Goal: Task Accomplishment & Management: Manage account settings

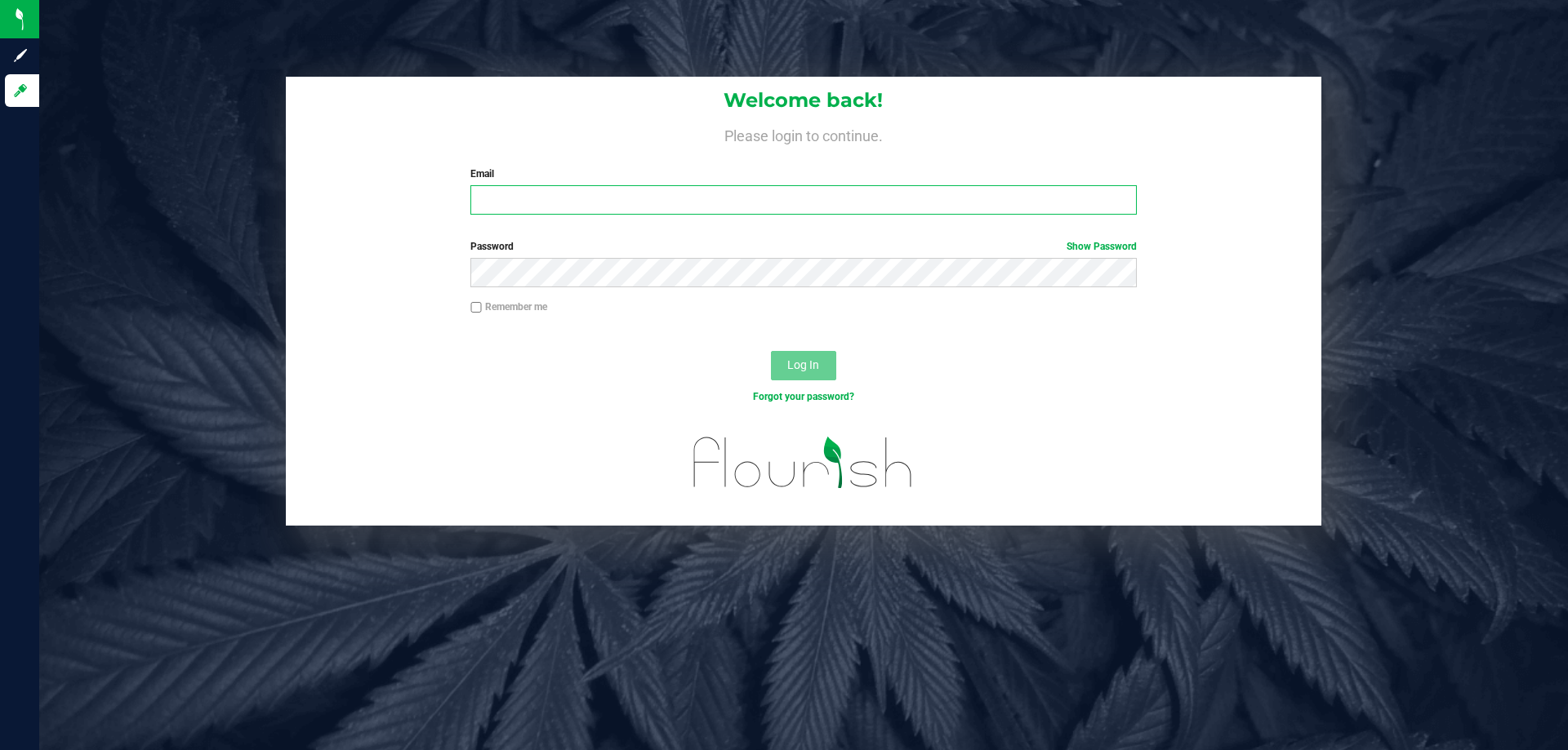
click at [694, 212] on input "Email" at bounding box center [803, 200] width 666 height 30
click at [622, 287] on div "Password Show Password" at bounding box center [803, 269] width 1036 height 61
click at [648, 202] on input "dgilbert@liveparall" at bounding box center [803, 200] width 666 height 30
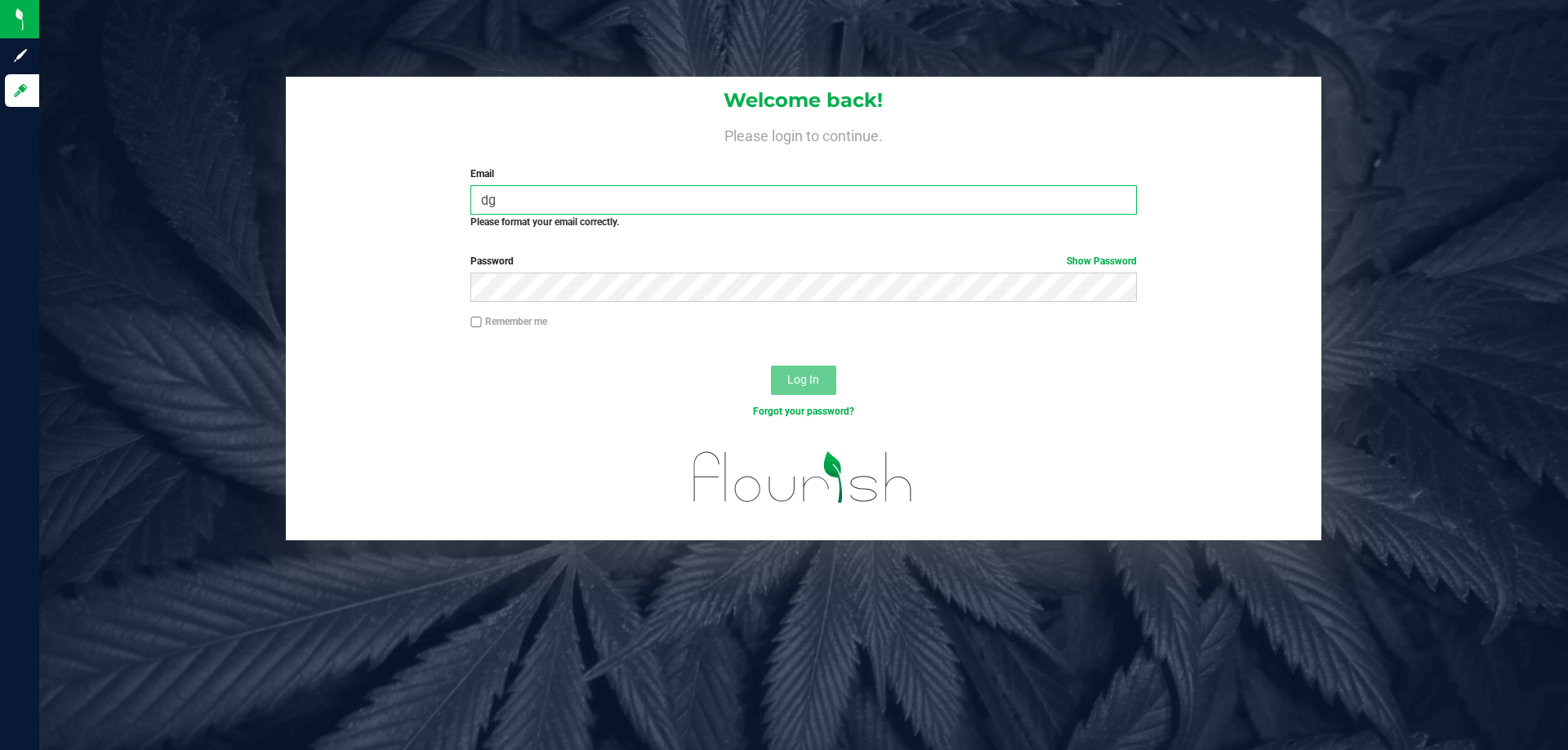
type input "d"
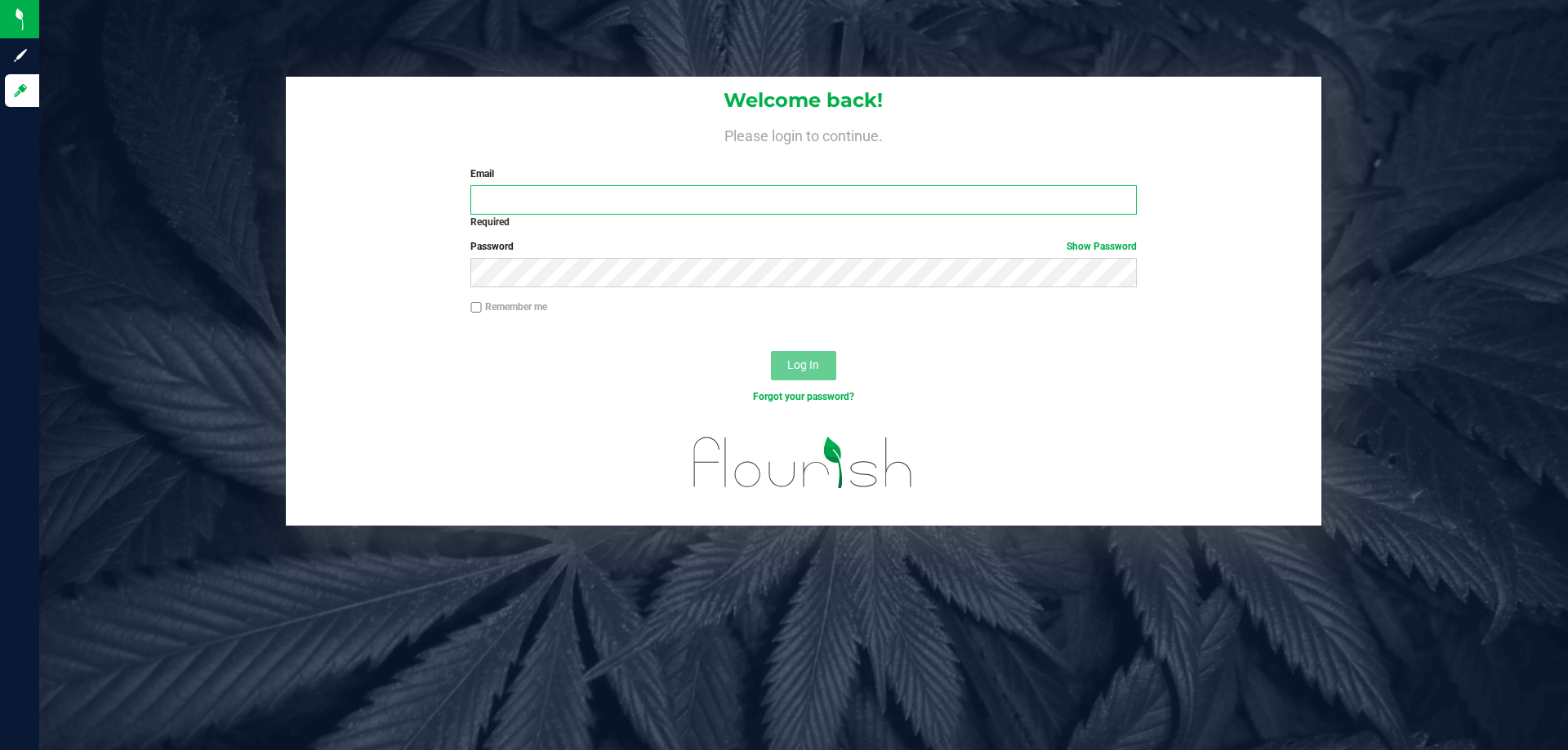
click at [521, 205] on input "Email" at bounding box center [803, 200] width 666 height 30
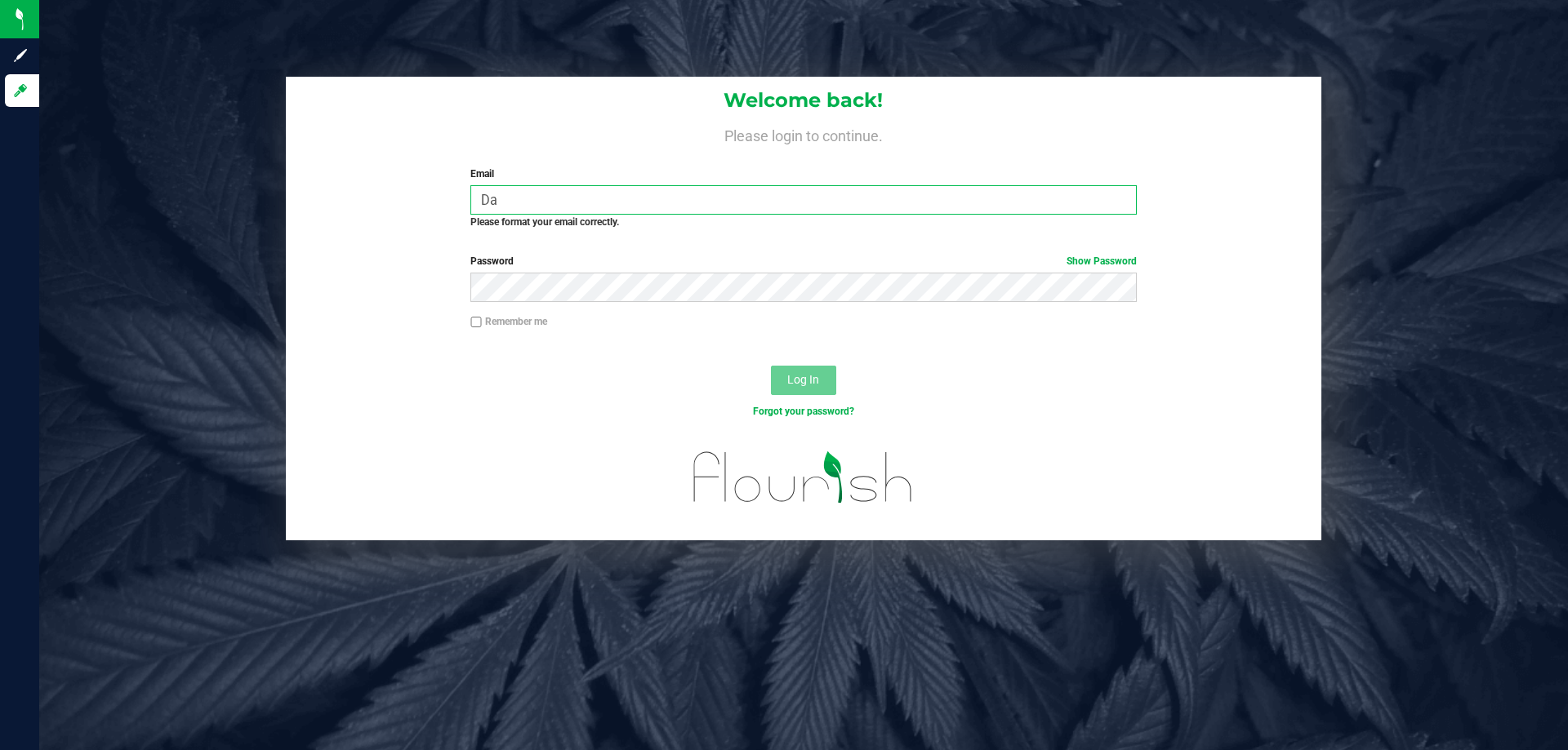
type input "D"
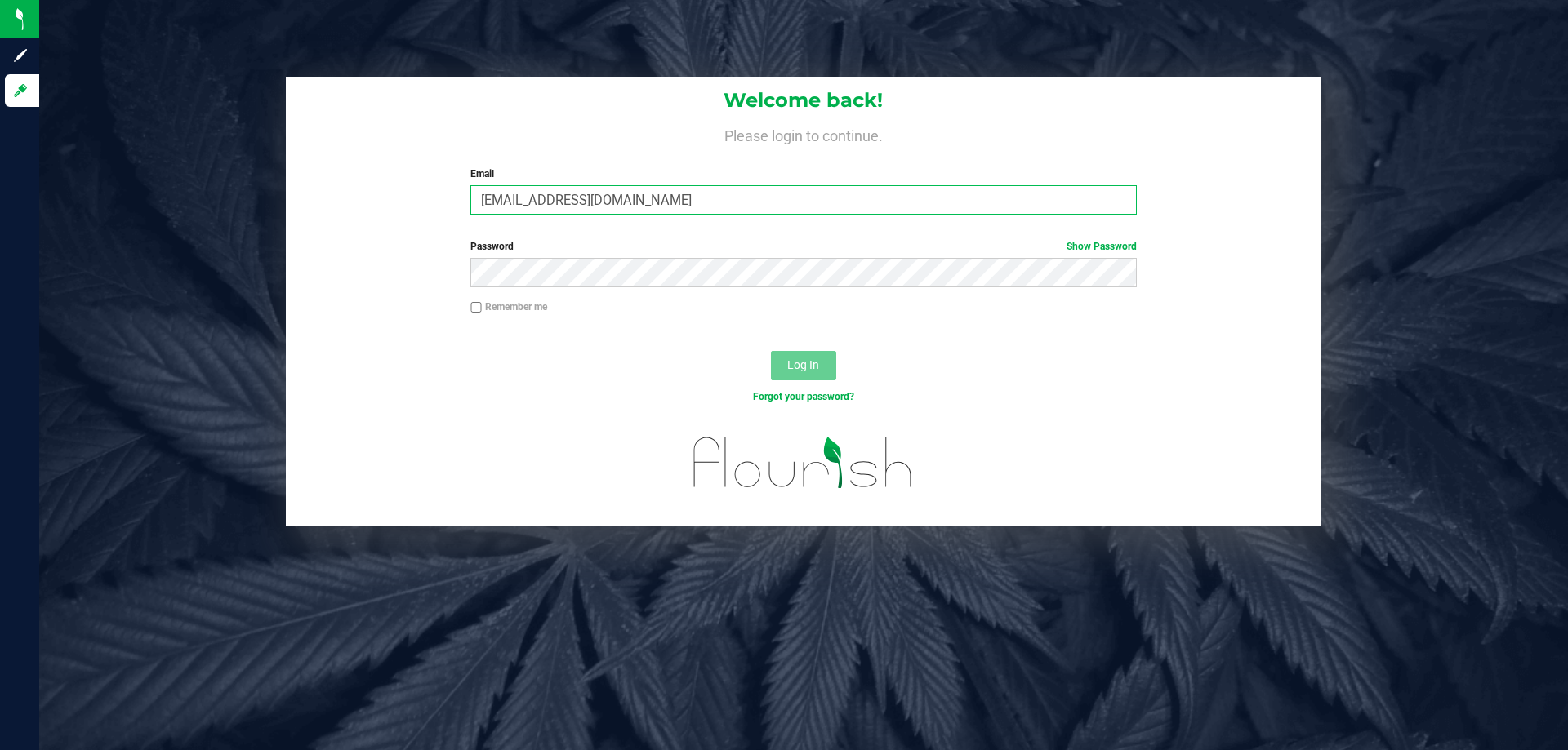
type input "[EMAIL_ADDRESS][DOMAIN_NAME]"
click at [771, 351] on button "Log In" at bounding box center [804, 366] width 66 height 30
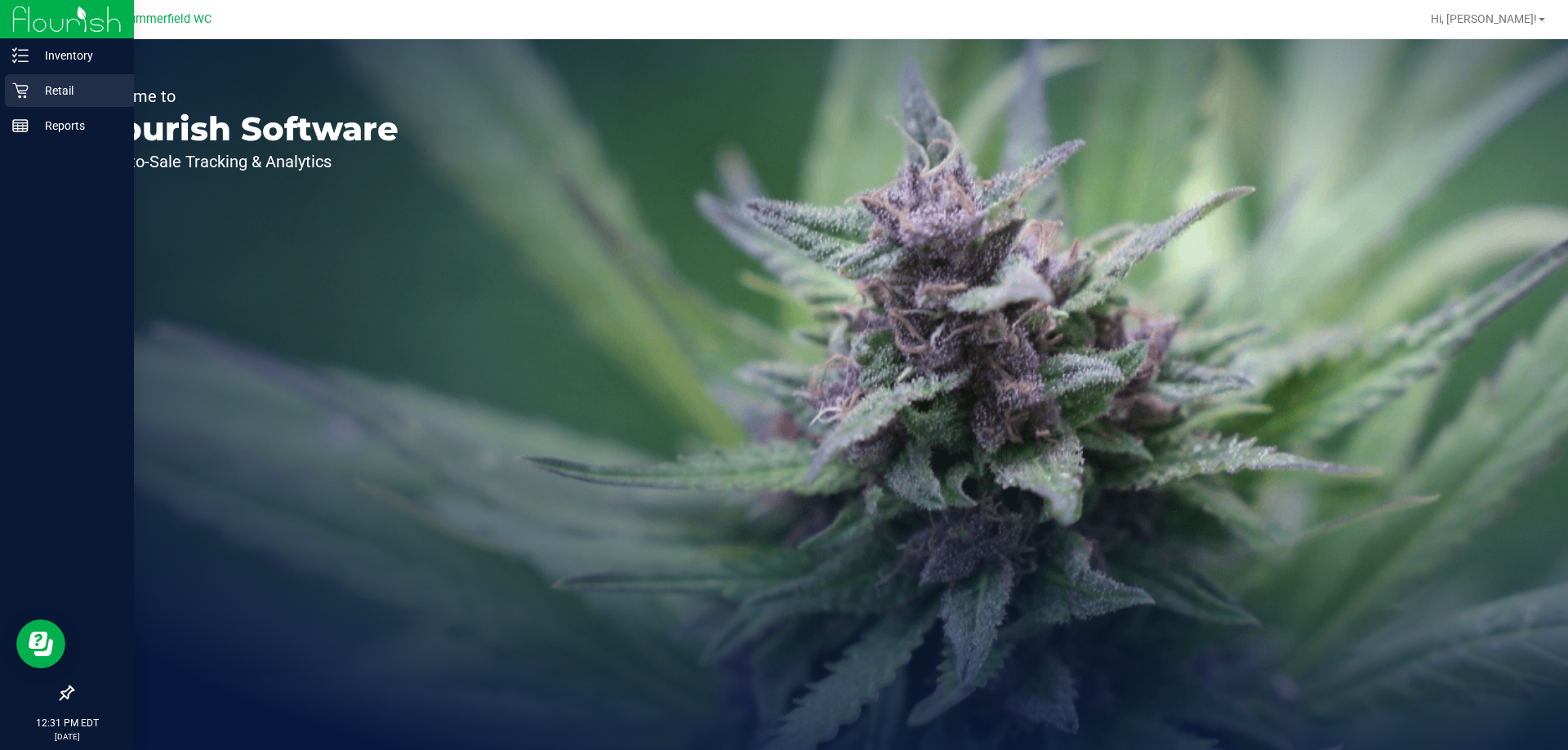
click at [29, 92] on p "Retail" at bounding box center [78, 91] width 98 height 20
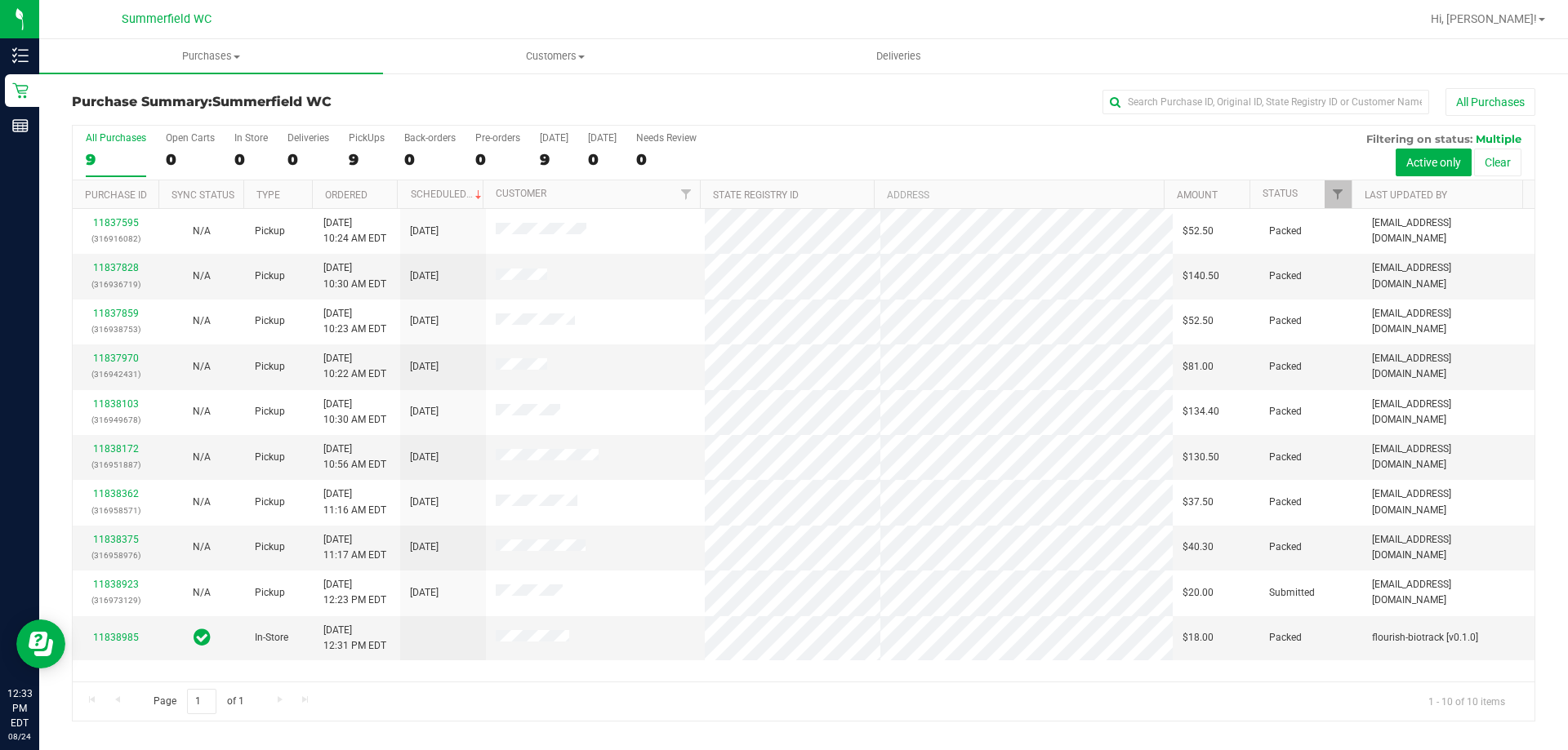
click at [375, 129] on div "All Purchases 9 Open Carts 0 In Store 0 Deliveries 0 PickUps 9 Back-orders 0 Pr…" at bounding box center [803, 131] width 1462 height 13
click at [373, 147] on label "PickUps 9" at bounding box center [366, 154] width 36 height 45
click at [0, 0] on input "PickUps 9" at bounding box center [0, 0] width 0 height 0
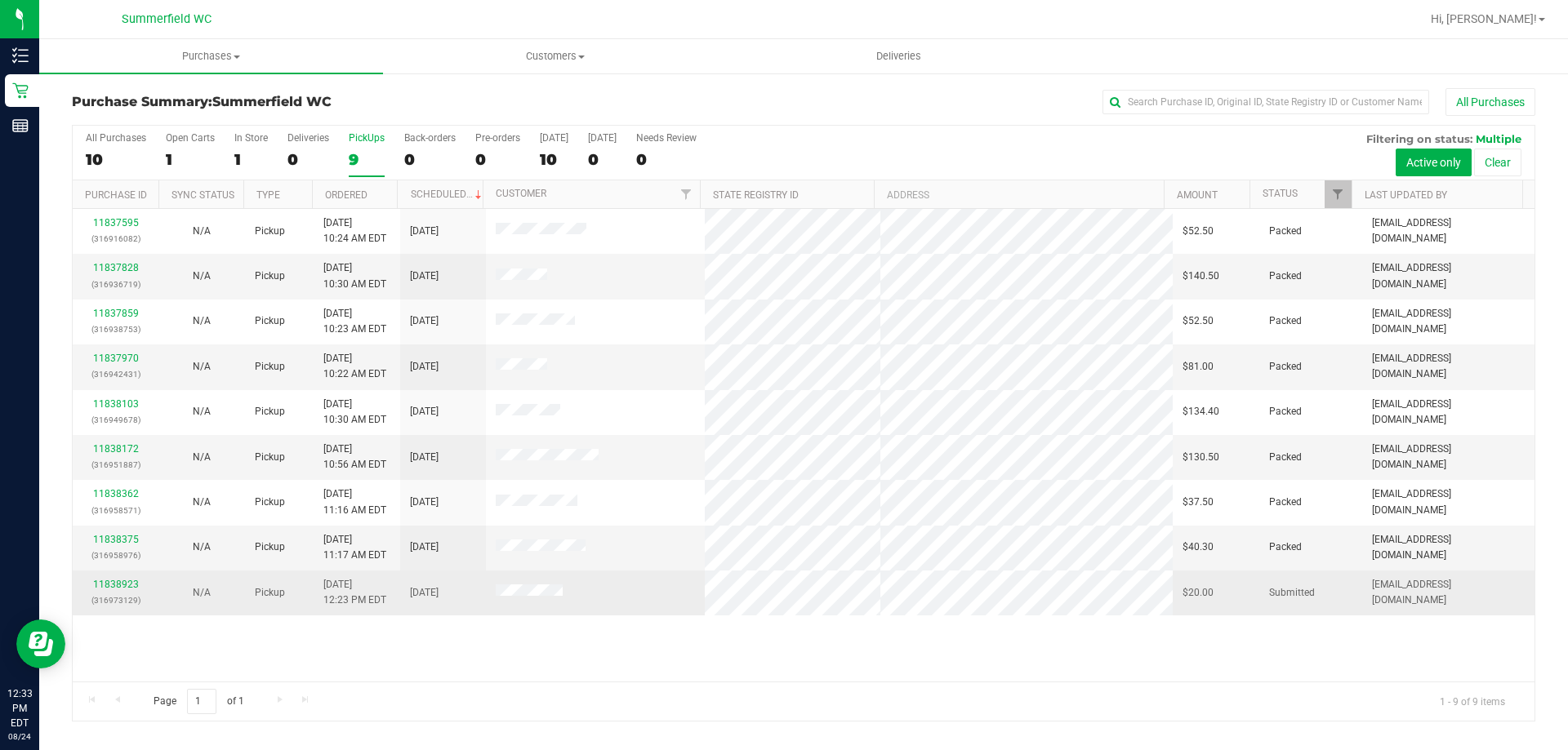
click at [120, 577] on div "11838923 (316973129)" at bounding box center [115, 592] width 66 height 31
click at [119, 585] on link "11838923" at bounding box center [116, 584] width 46 height 11
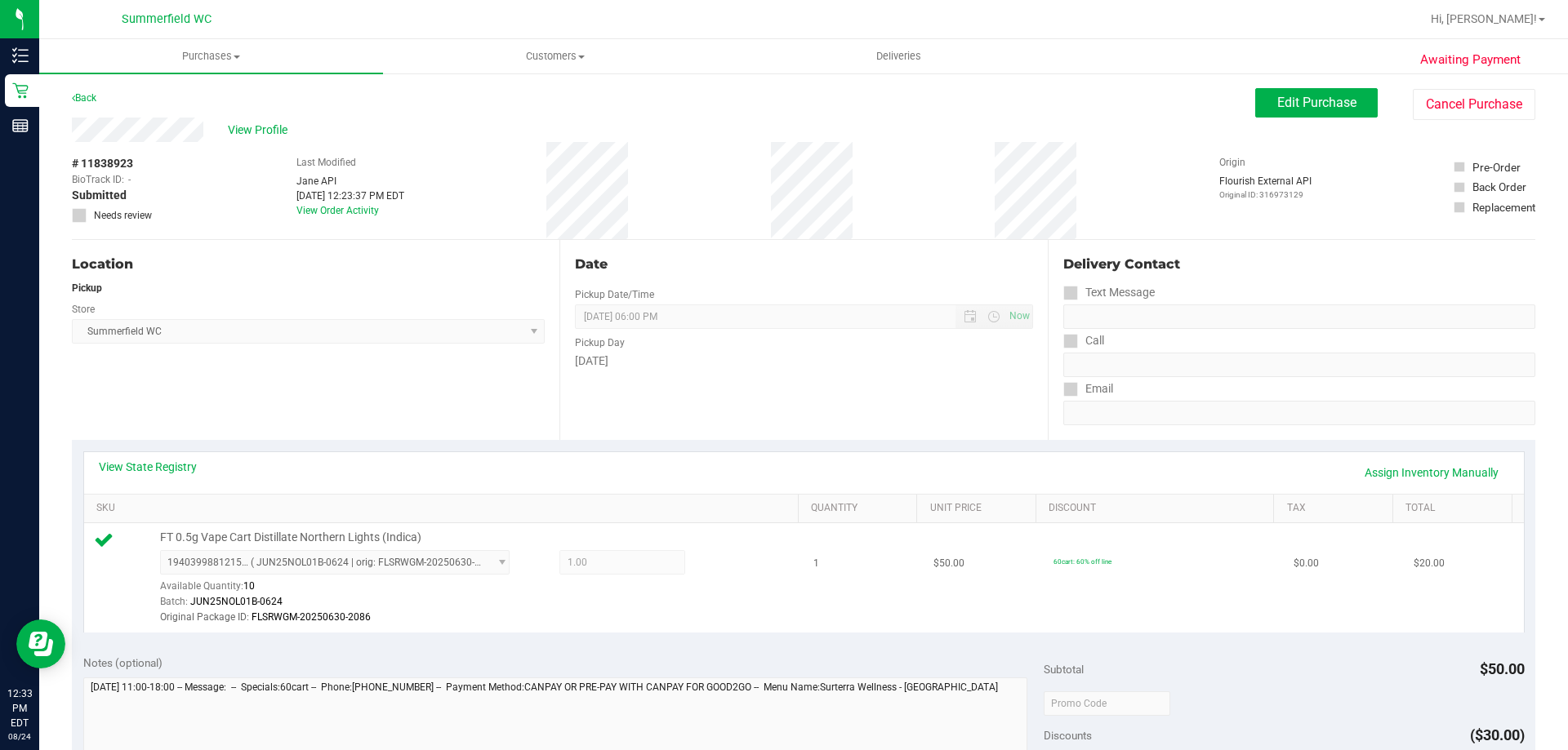
scroll to position [571, 0]
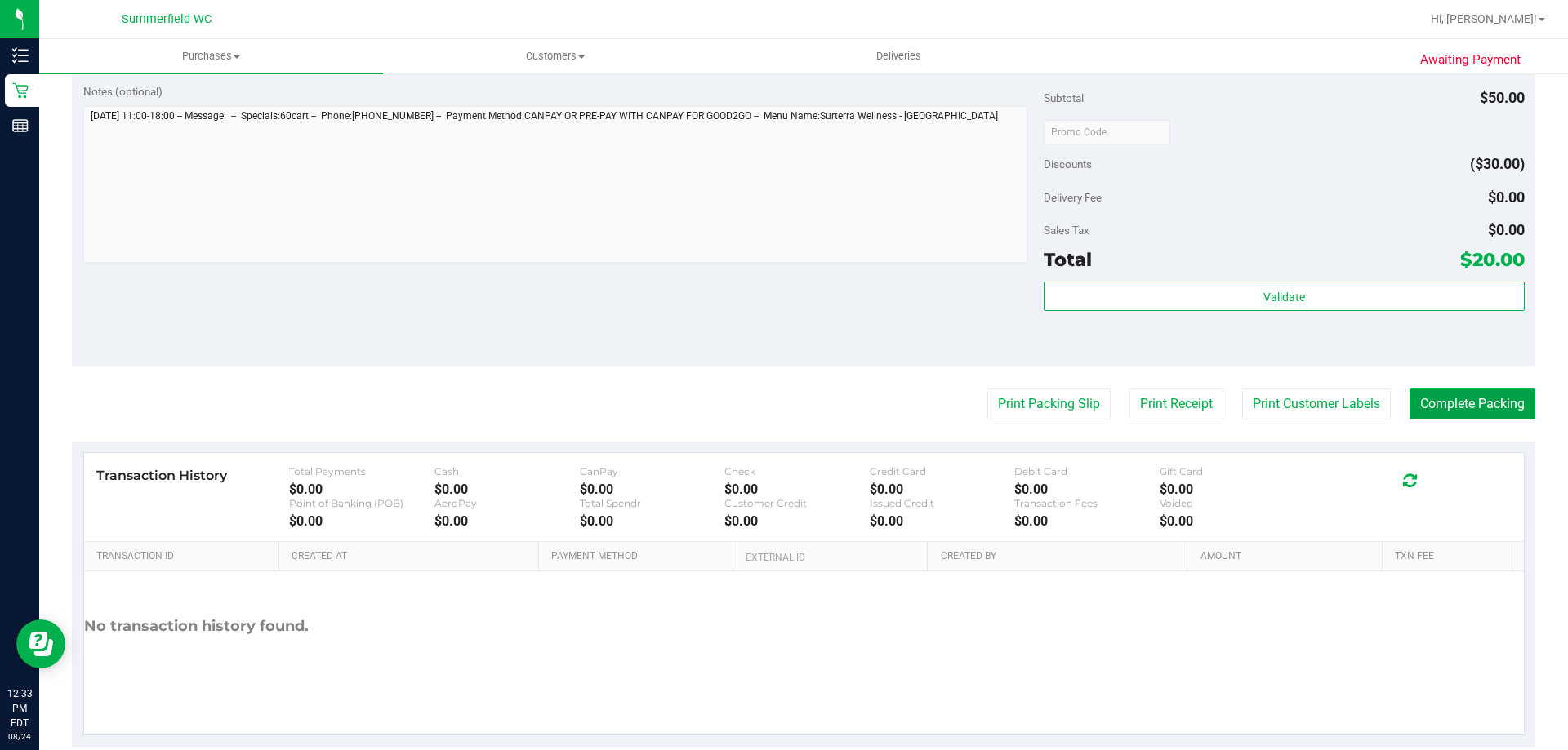
click at [1429, 403] on button "Complete Packing" at bounding box center [1471, 404] width 125 height 31
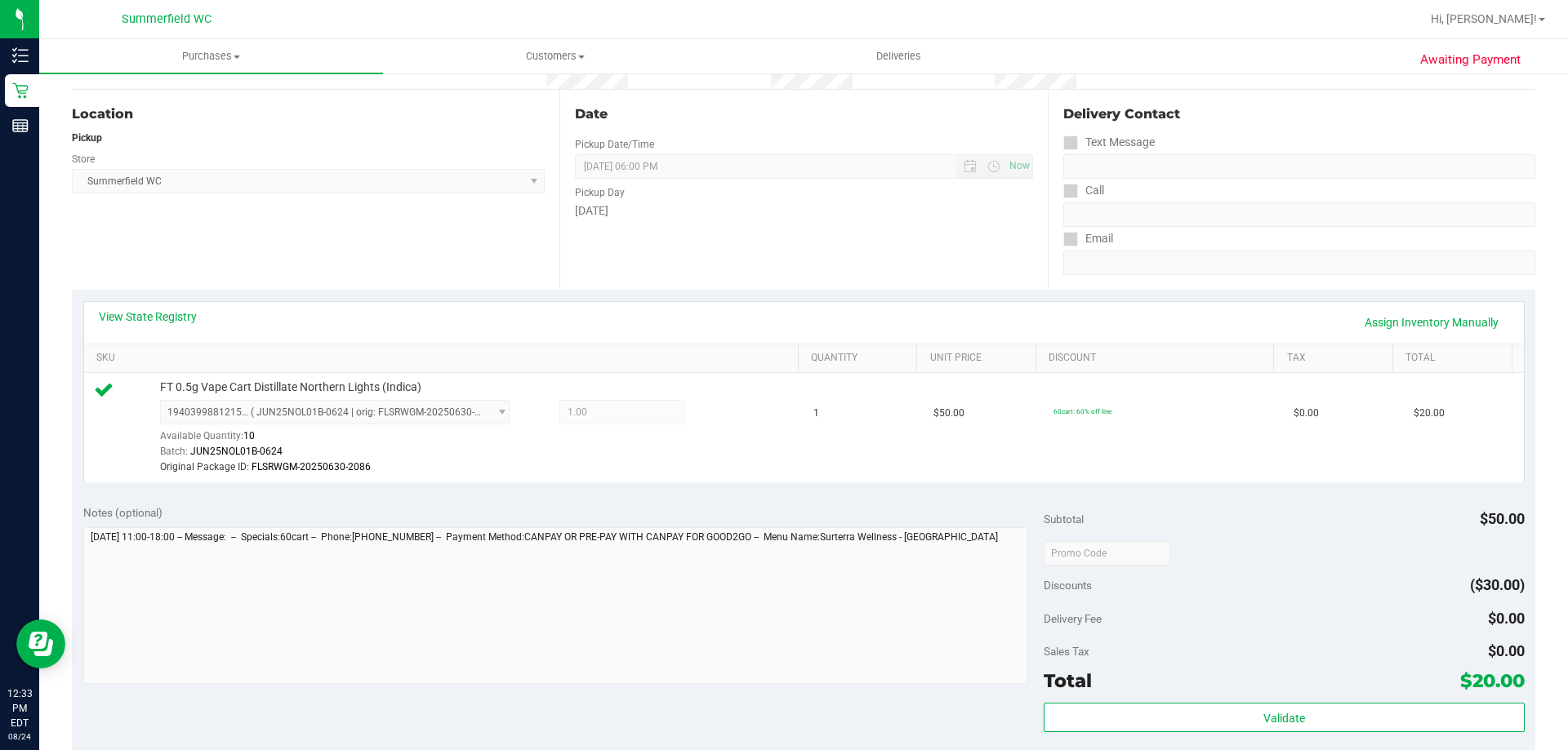
scroll to position [0, 0]
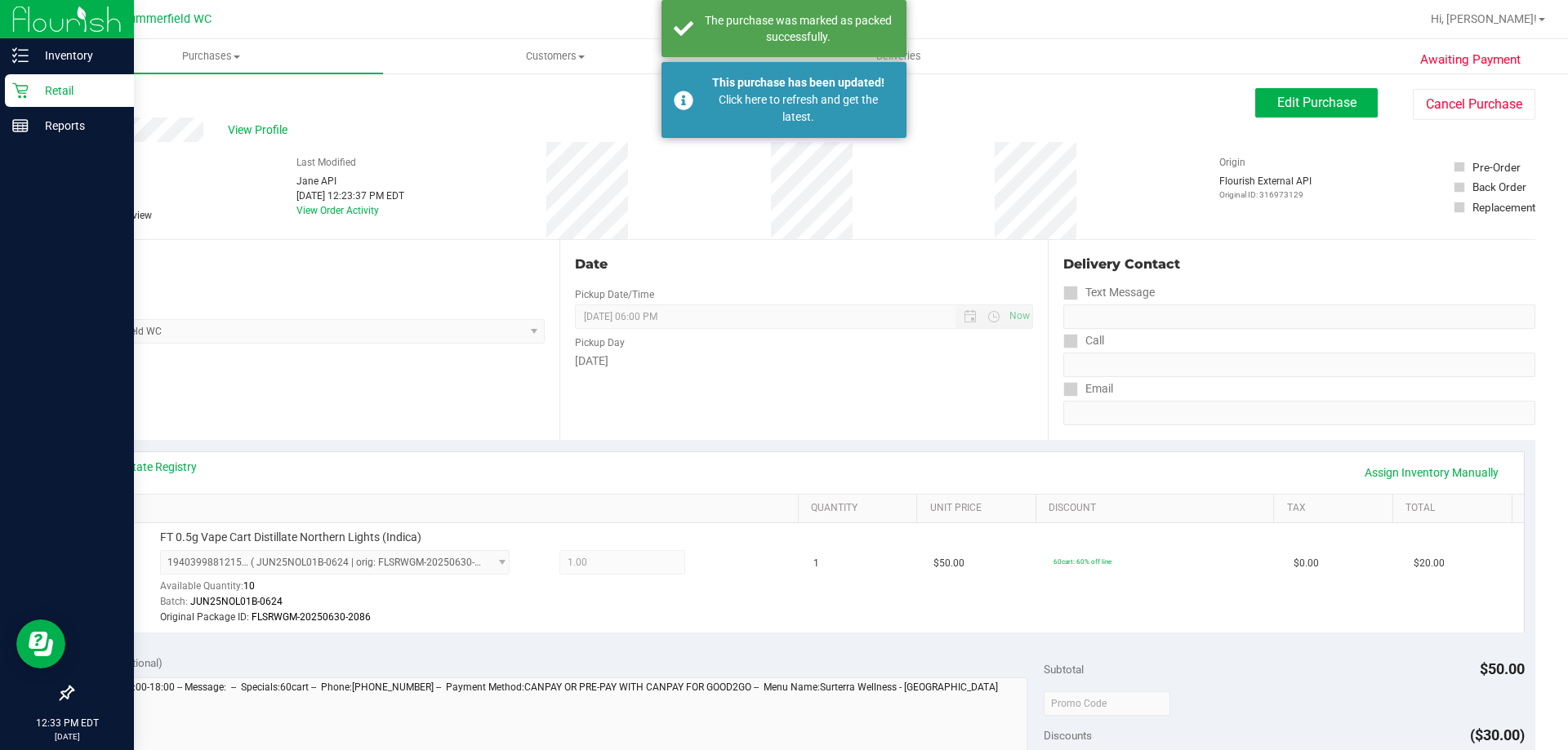
click at [11, 94] on div "Retail" at bounding box center [70, 91] width 129 height 33
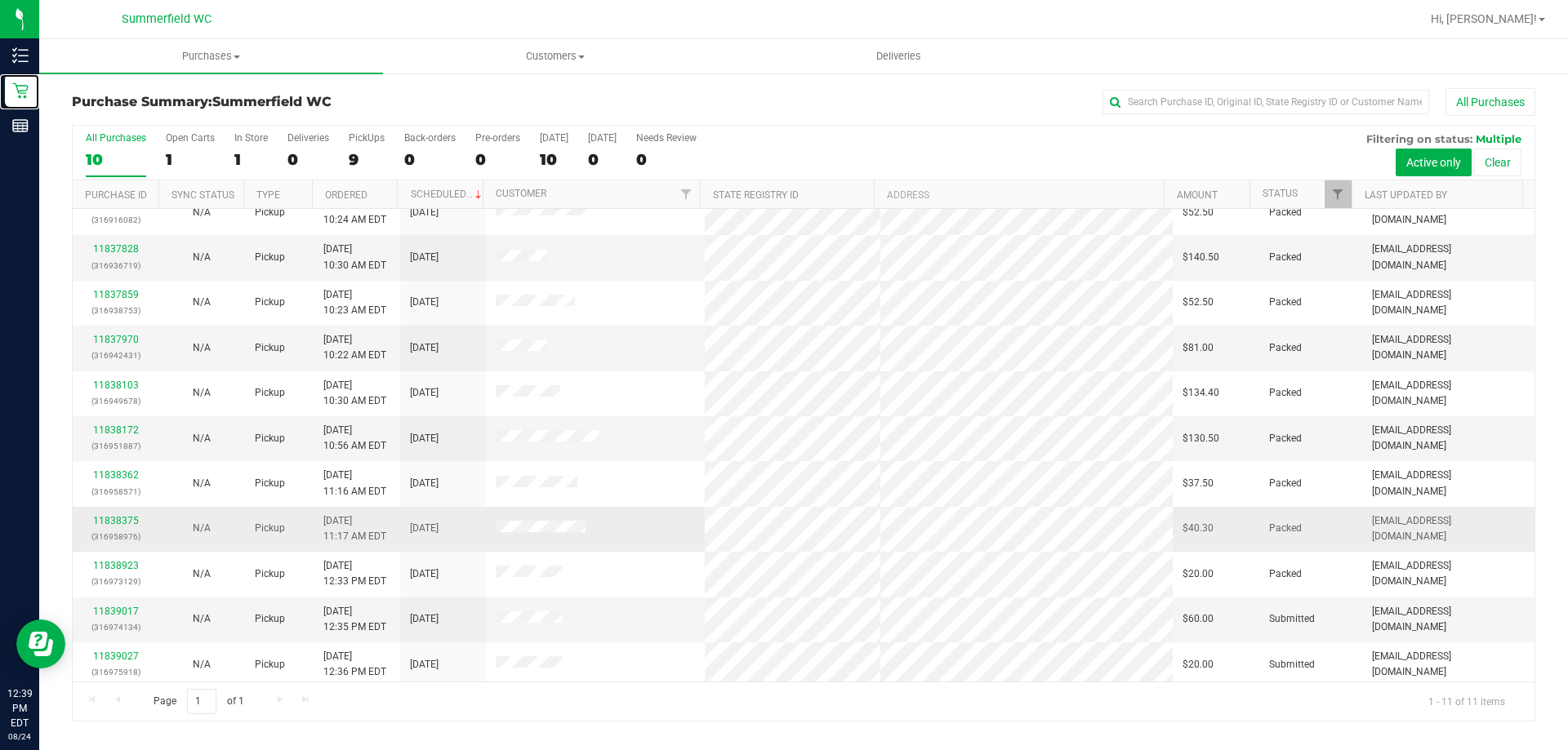
scroll to position [24, 0]
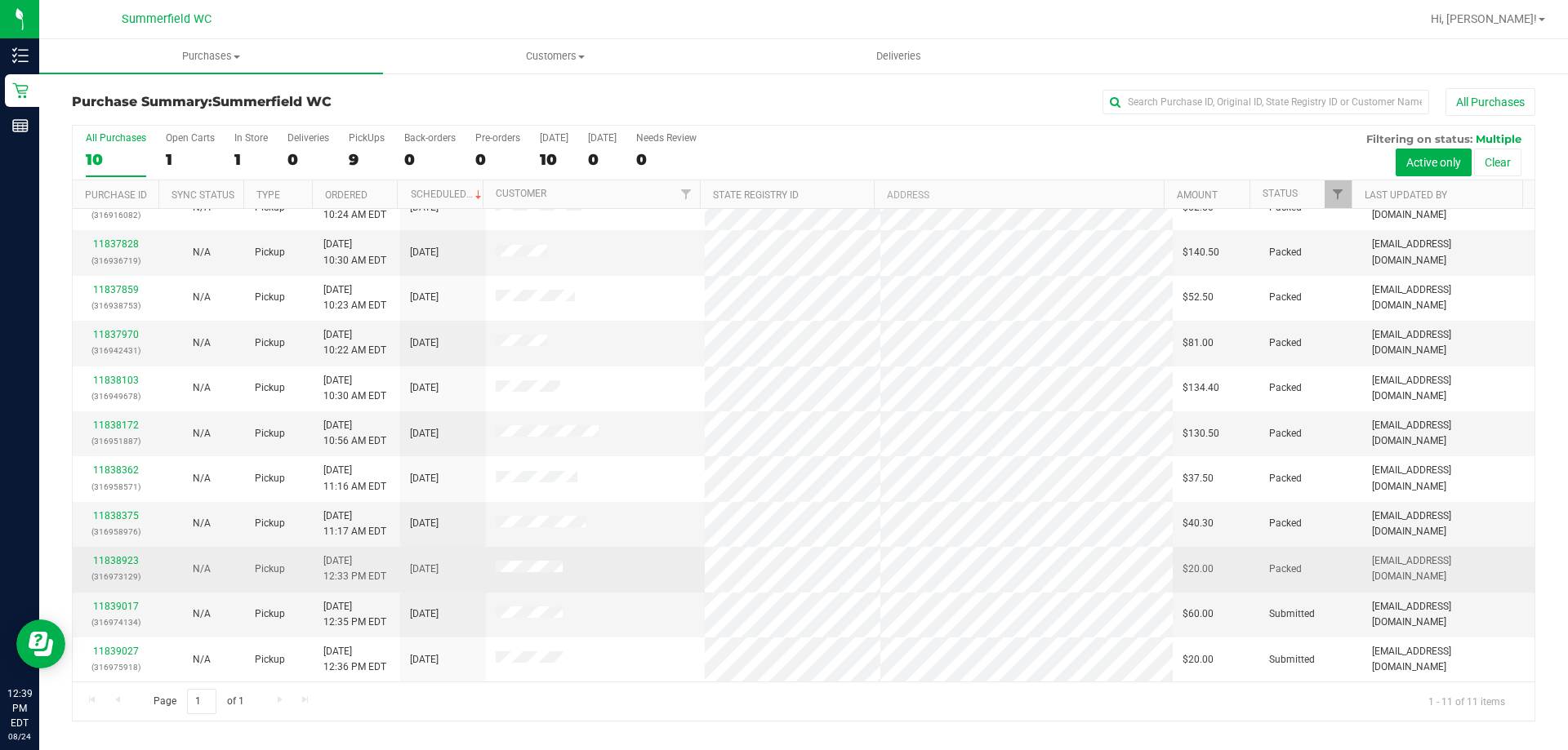
click at [503, 562] on span at bounding box center [528, 569] width 67 height 16
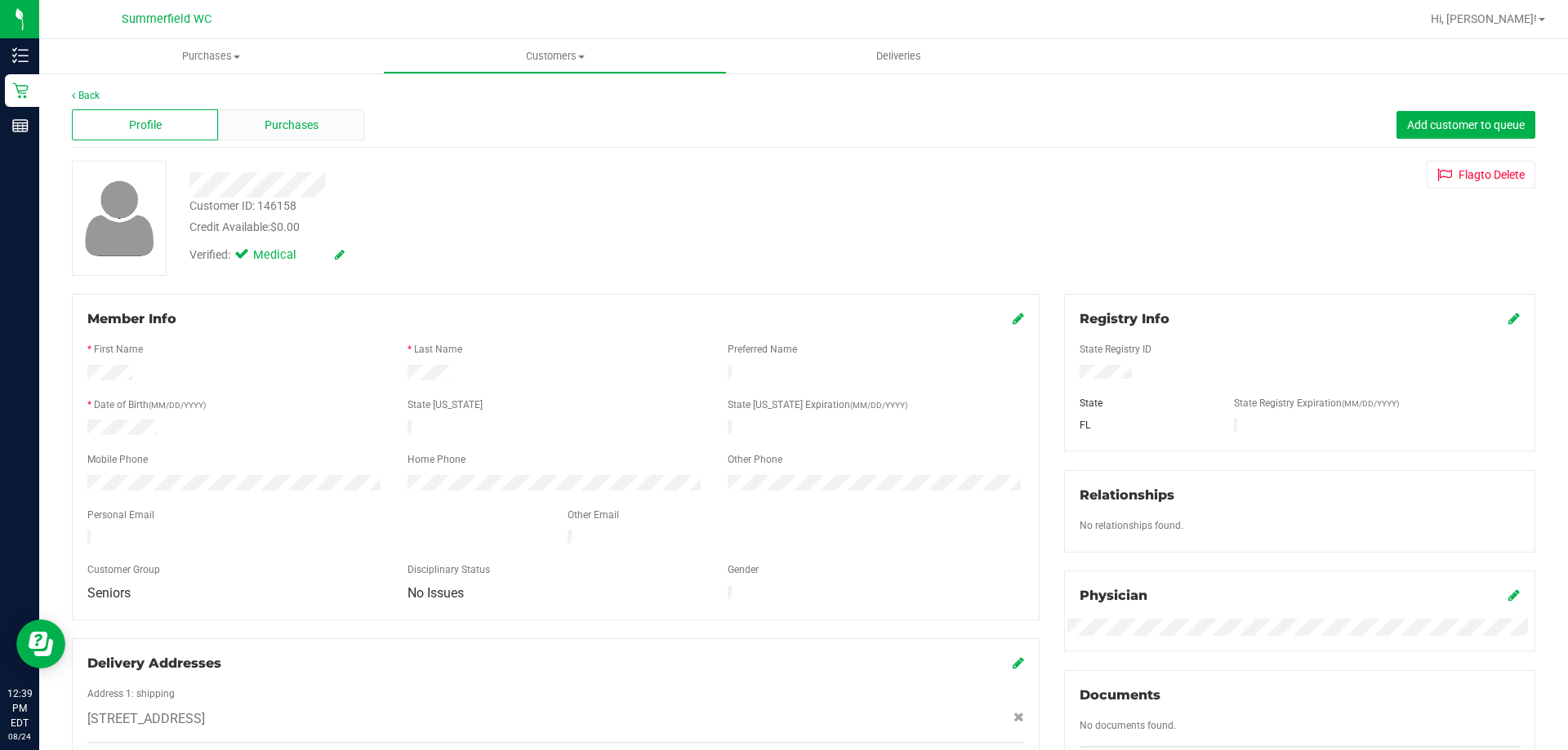
click at [325, 116] on div "Purchases" at bounding box center [291, 124] width 146 height 31
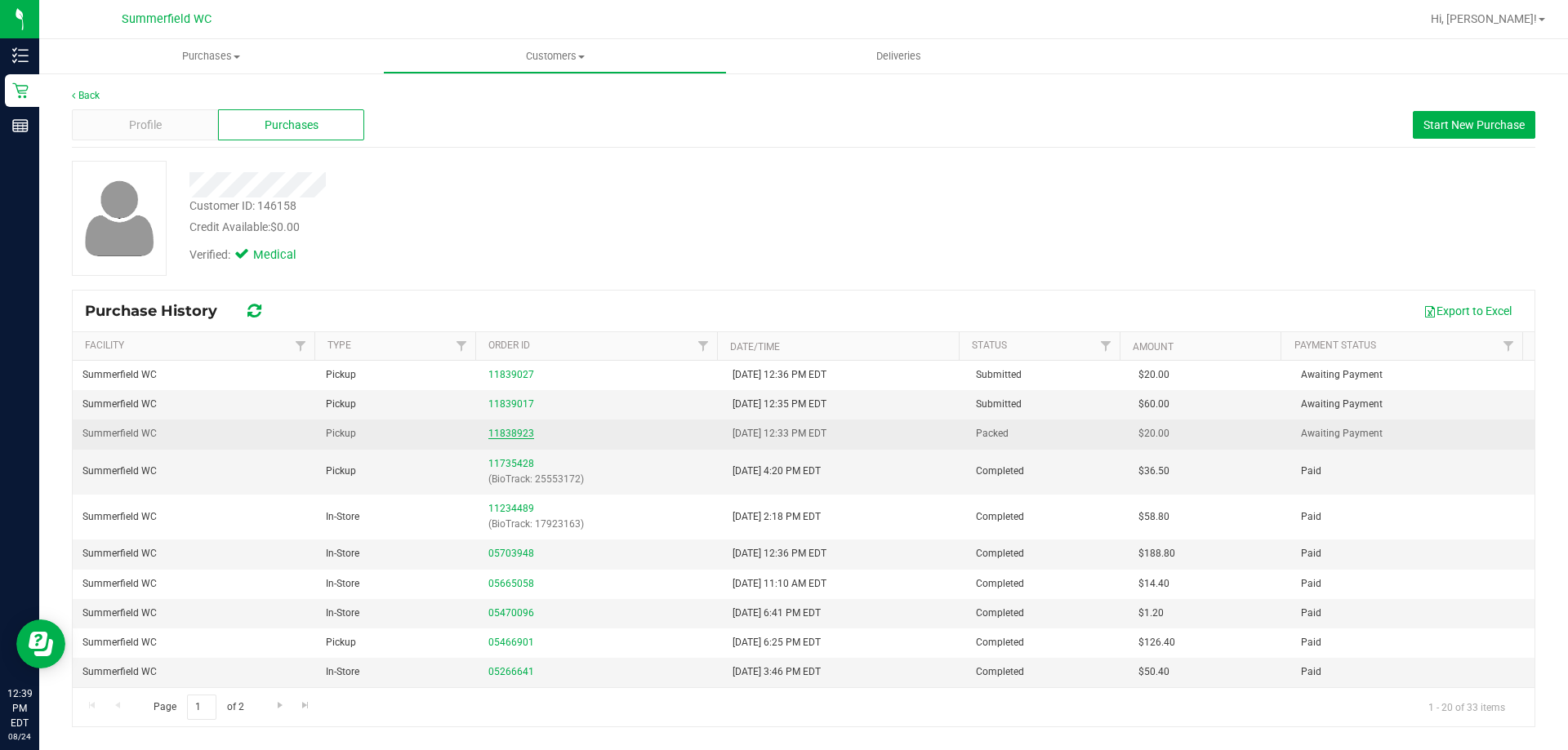
click at [498, 430] on link "11838923" at bounding box center [511, 433] width 46 height 11
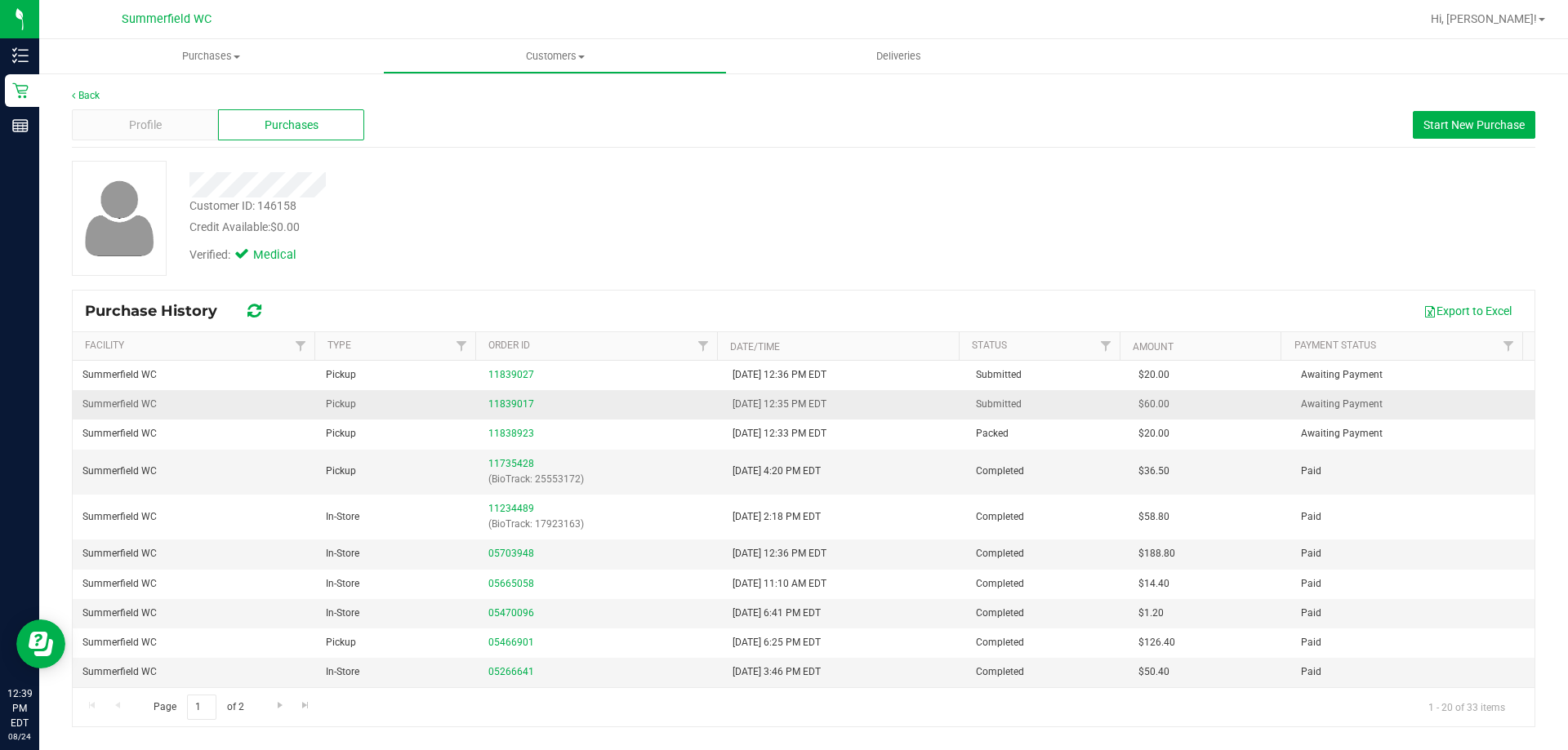
click at [514, 396] on td "11839017" at bounding box center [600, 405] width 244 height 30
click at [514, 402] on link "11839017" at bounding box center [511, 403] width 46 height 11
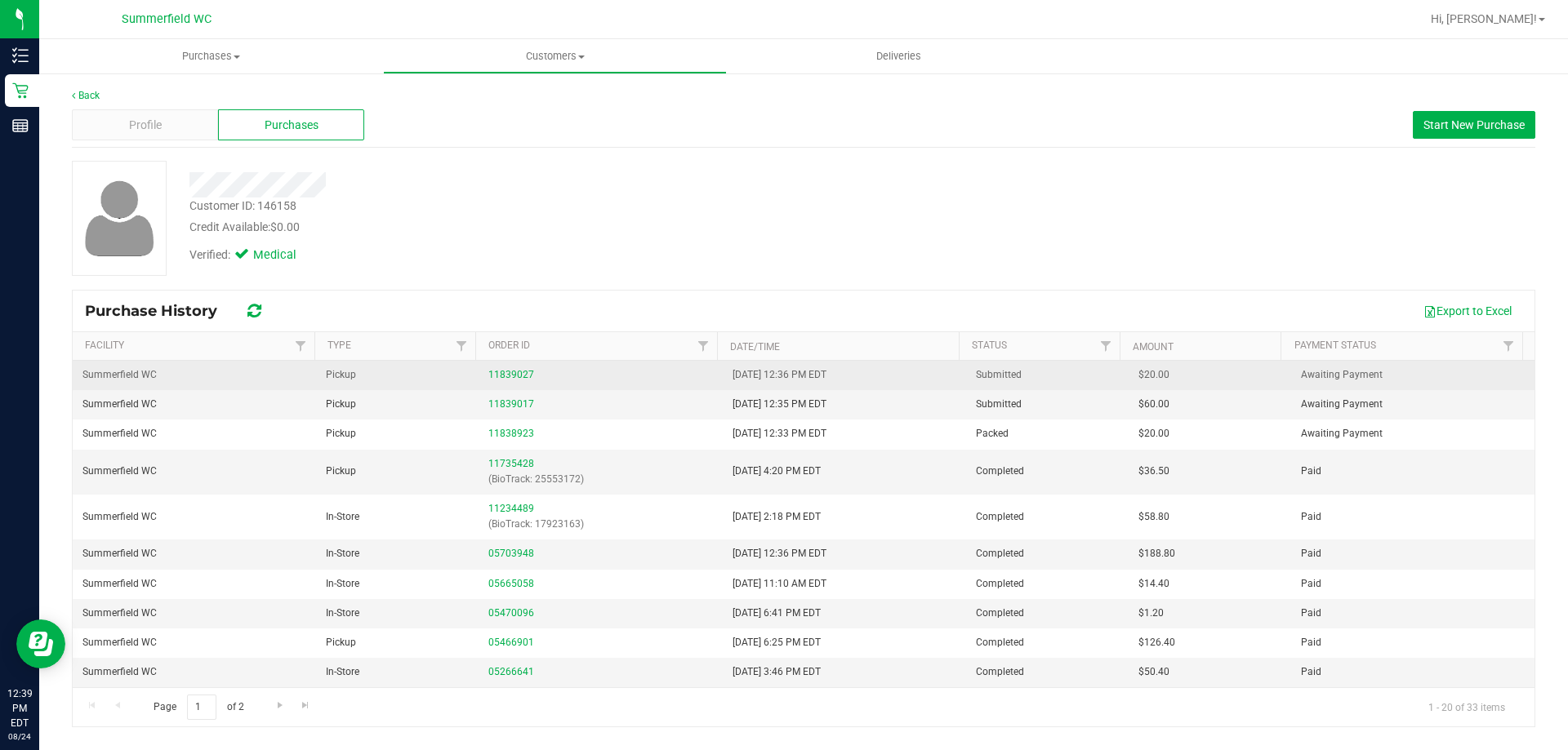
click at [515, 367] on div "11839027" at bounding box center [600, 375] width 224 height 16
click at [514, 369] on link "11839027" at bounding box center [511, 374] width 46 height 11
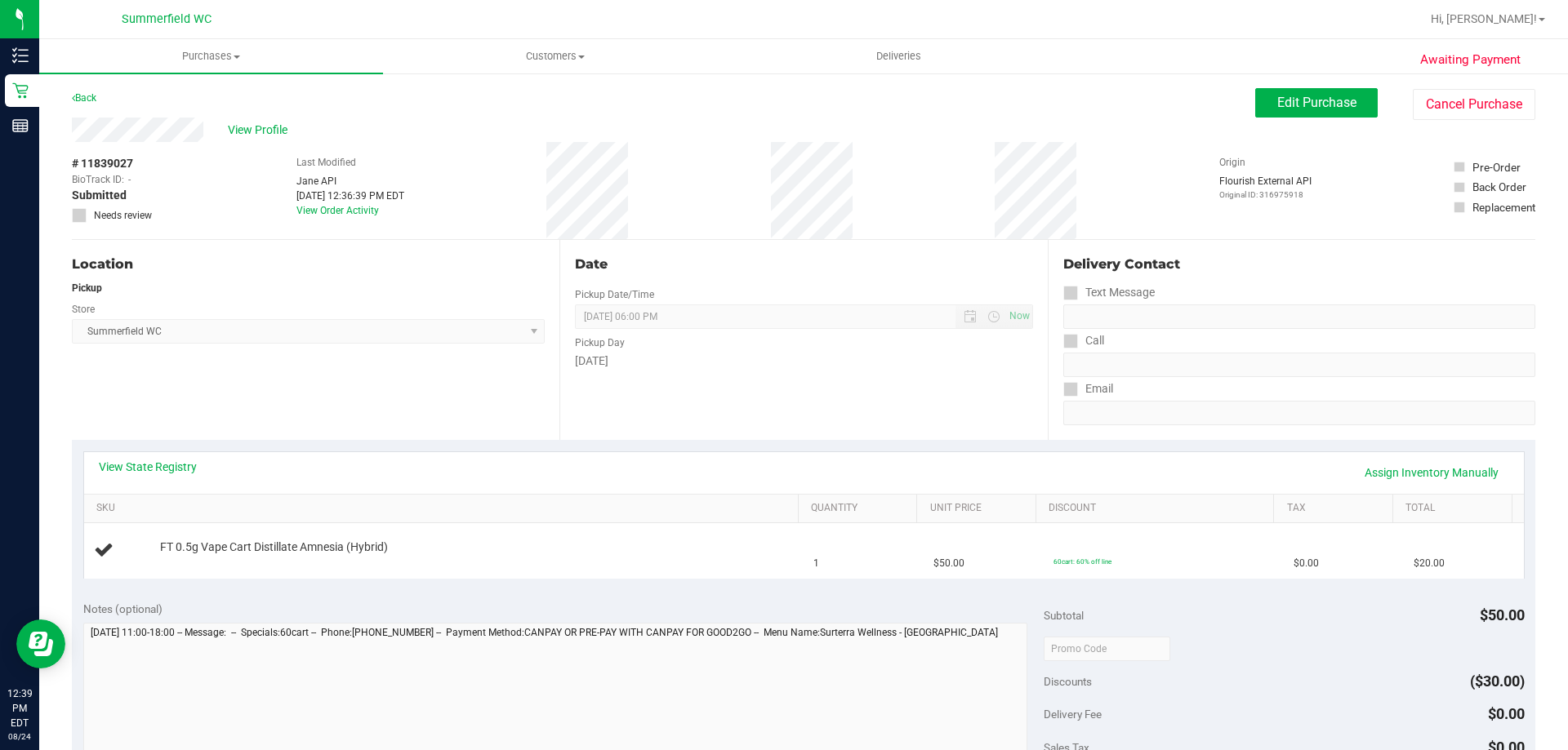
click at [440, 408] on div "Location Pickup Store [PERSON_NAME] Select Store [PERSON_NAME][GEOGRAPHIC_DATA]…" at bounding box center [315, 339] width 488 height 200
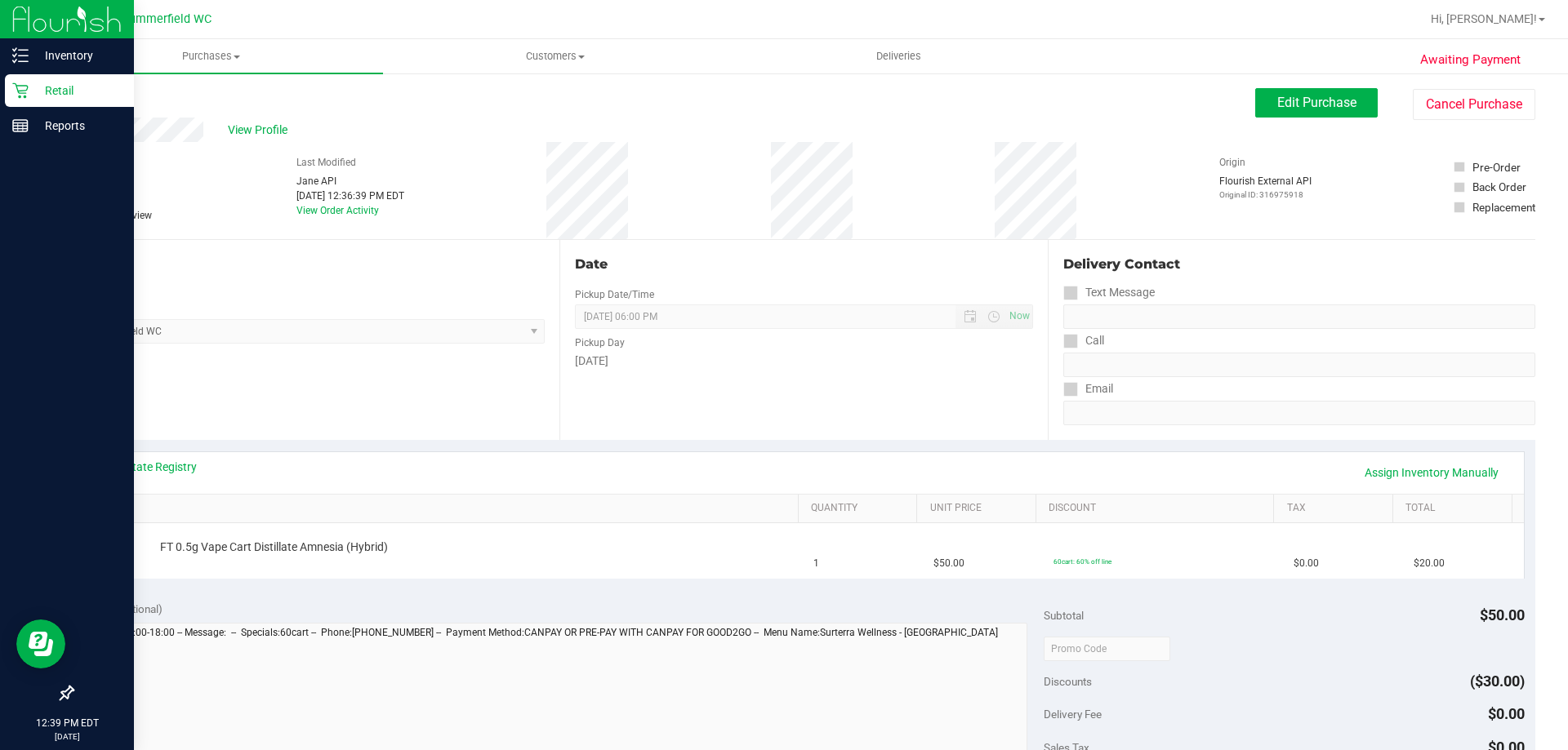
click at [25, 88] on icon at bounding box center [20, 91] width 16 height 16
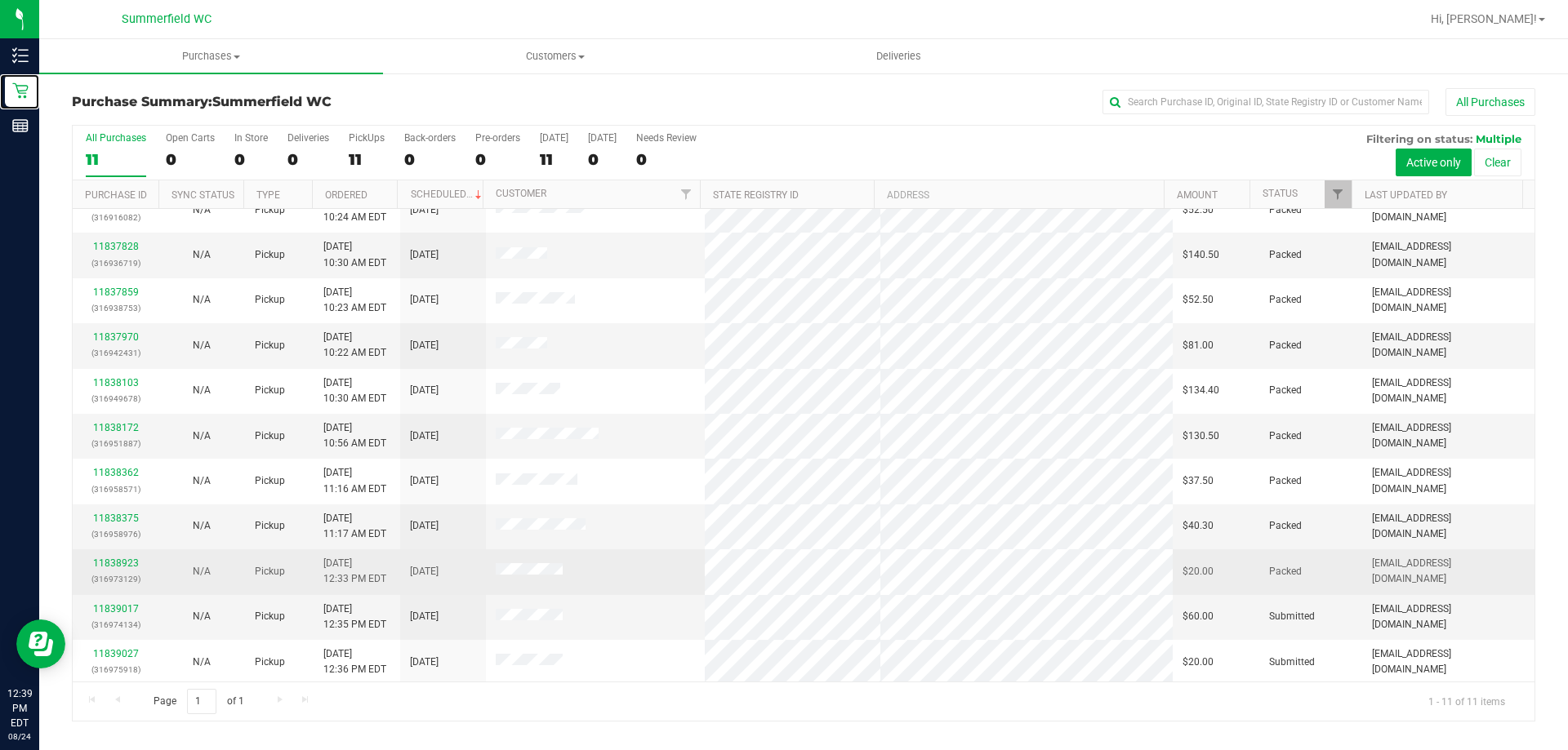
scroll to position [24, 0]
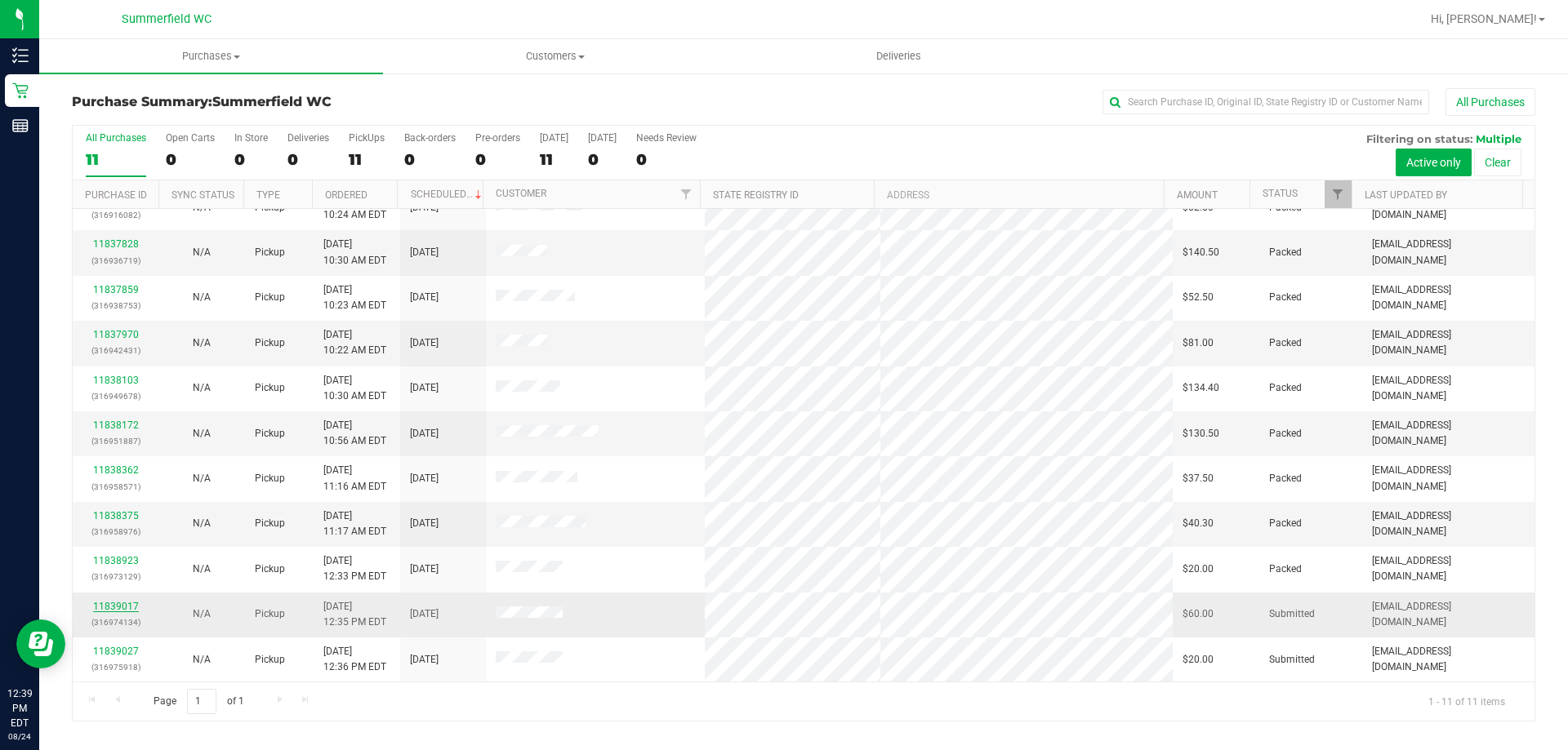
click at [119, 606] on link "11839017" at bounding box center [116, 606] width 46 height 11
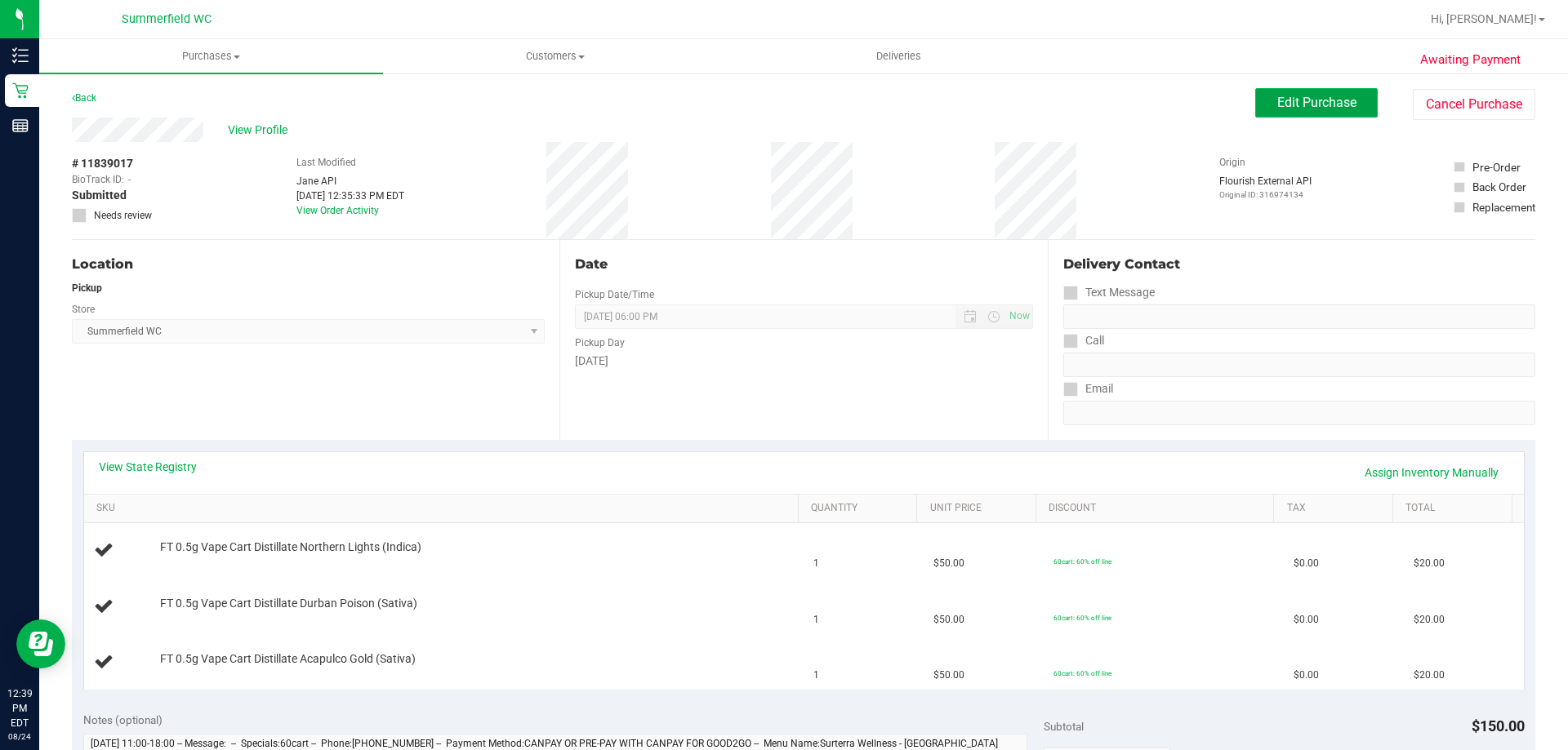
click at [1307, 111] on button "Edit Purchase" at bounding box center [1315, 103] width 122 height 30
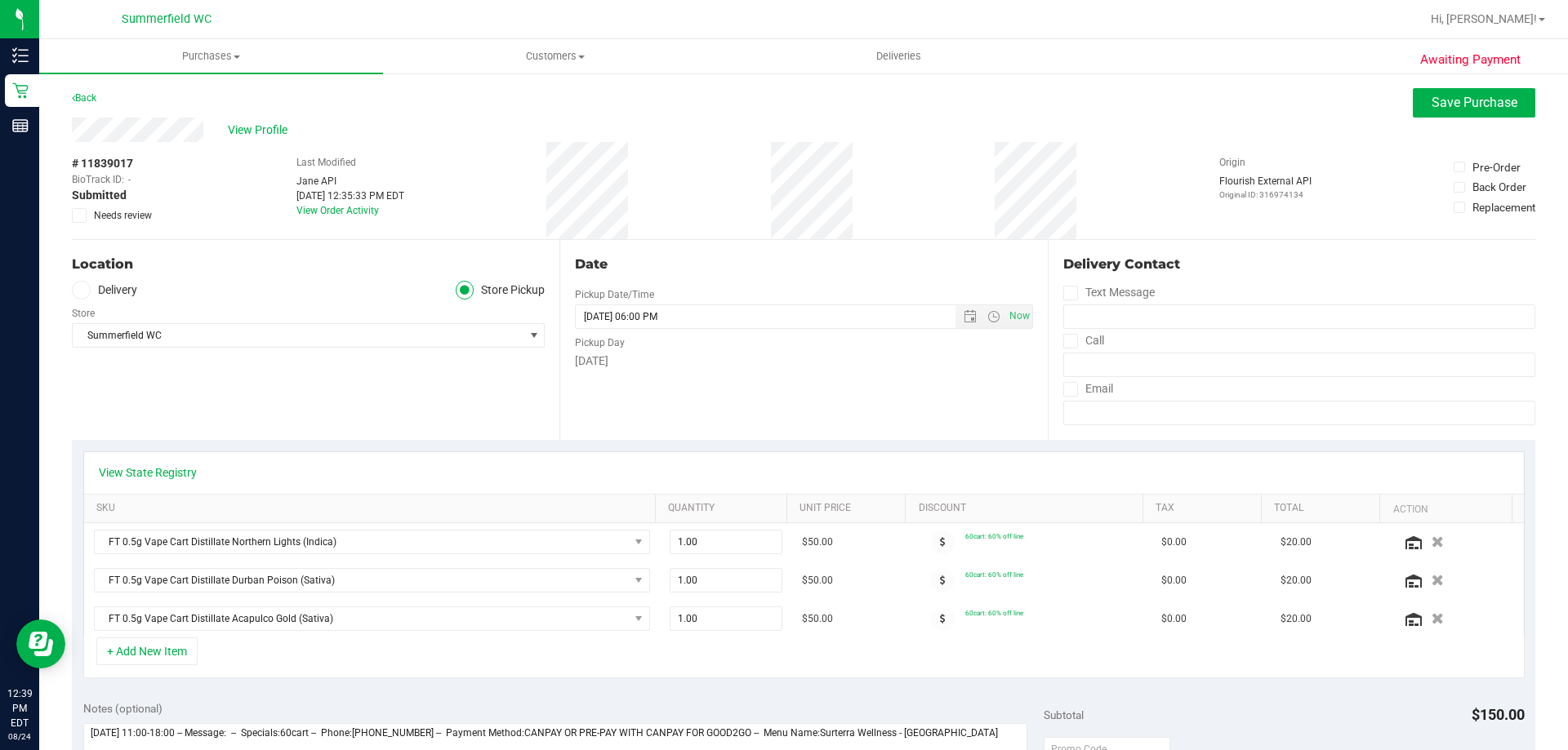
click at [82, 216] on icon at bounding box center [80, 216] width 11 height 0
click at [0, 0] on input "Needs review" at bounding box center [0, 0] width 0 height 0
click at [1518, 101] on button "Save Purchase" at bounding box center [1473, 103] width 122 height 30
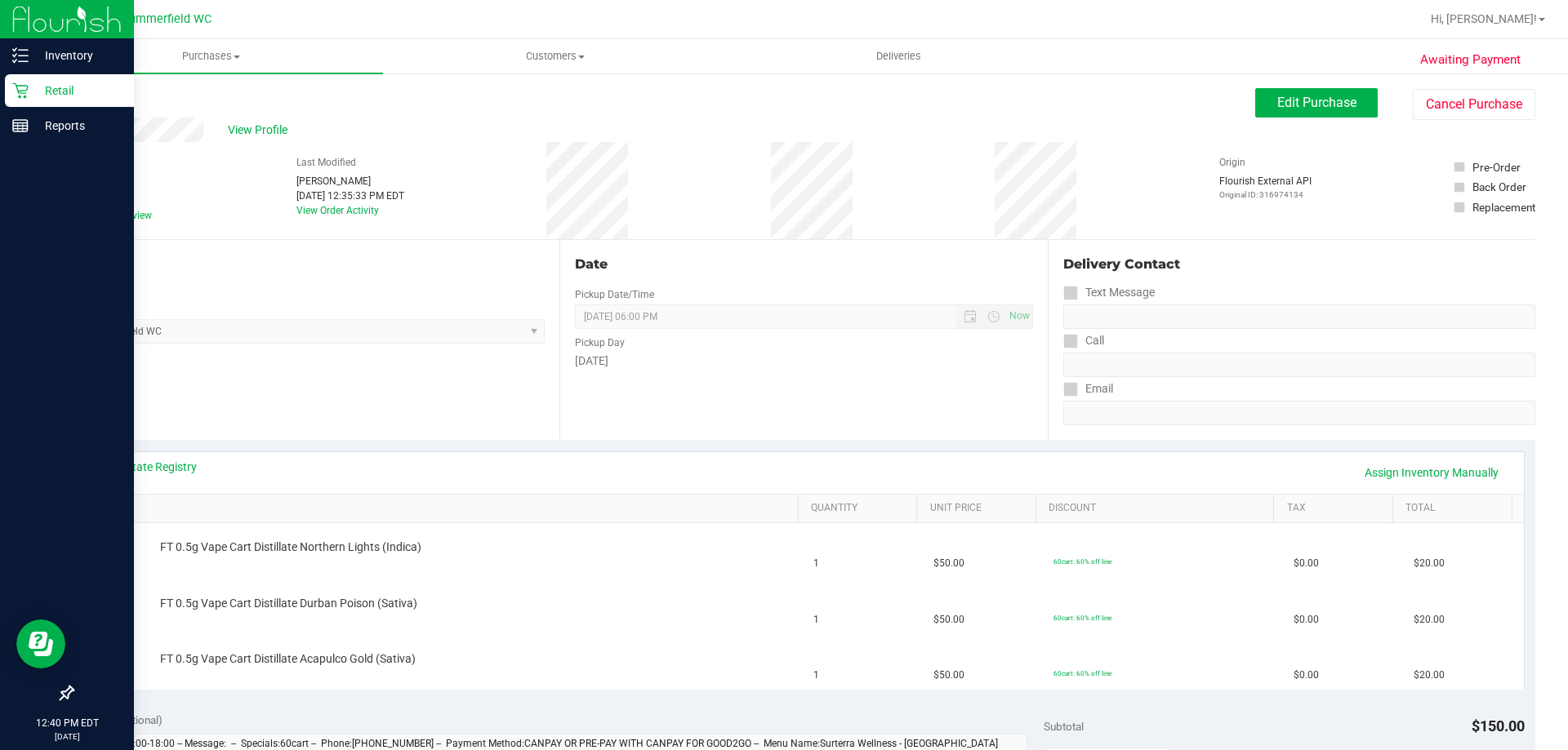
click at [21, 85] on icon at bounding box center [20, 91] width 16 height 16
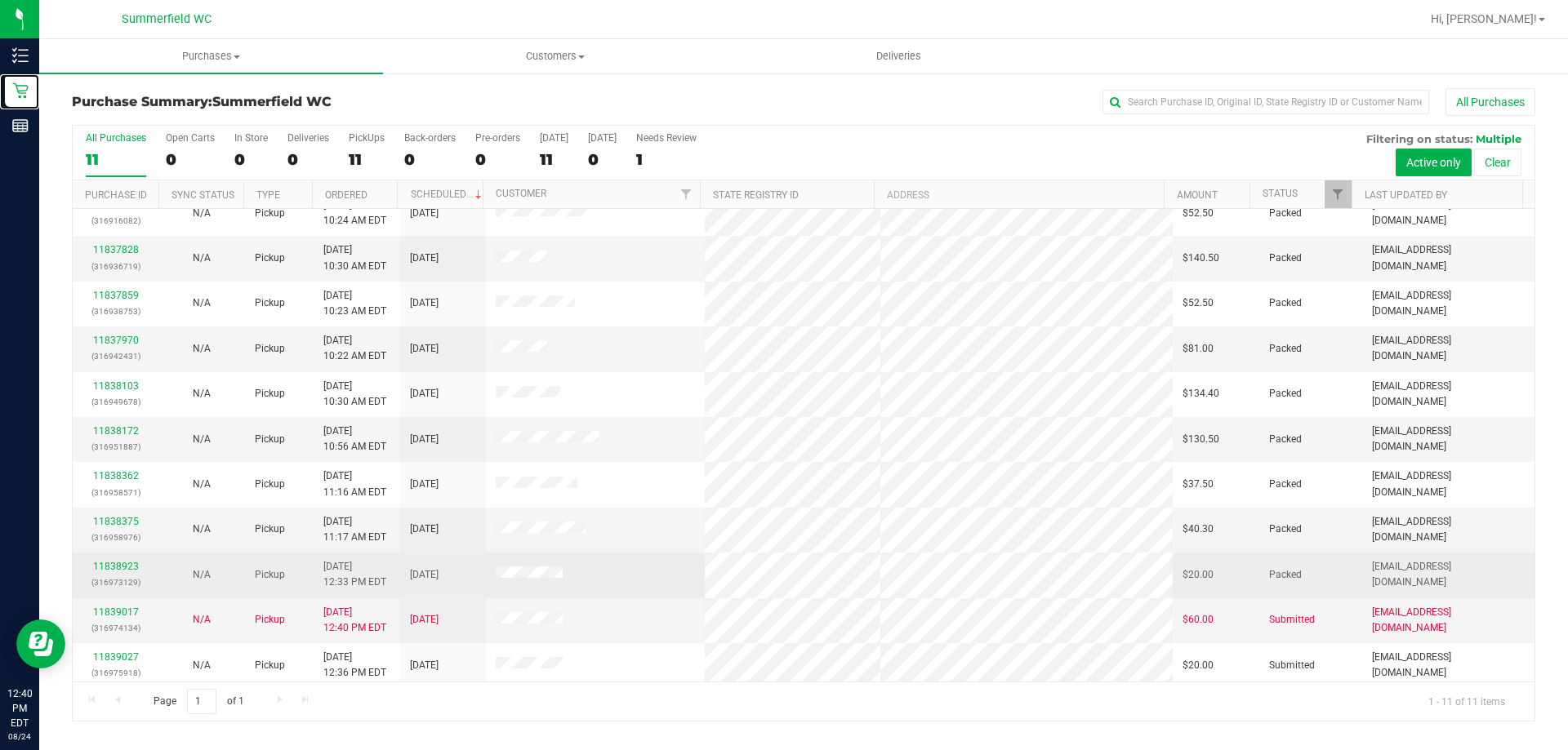
scroll to position [24, 0]
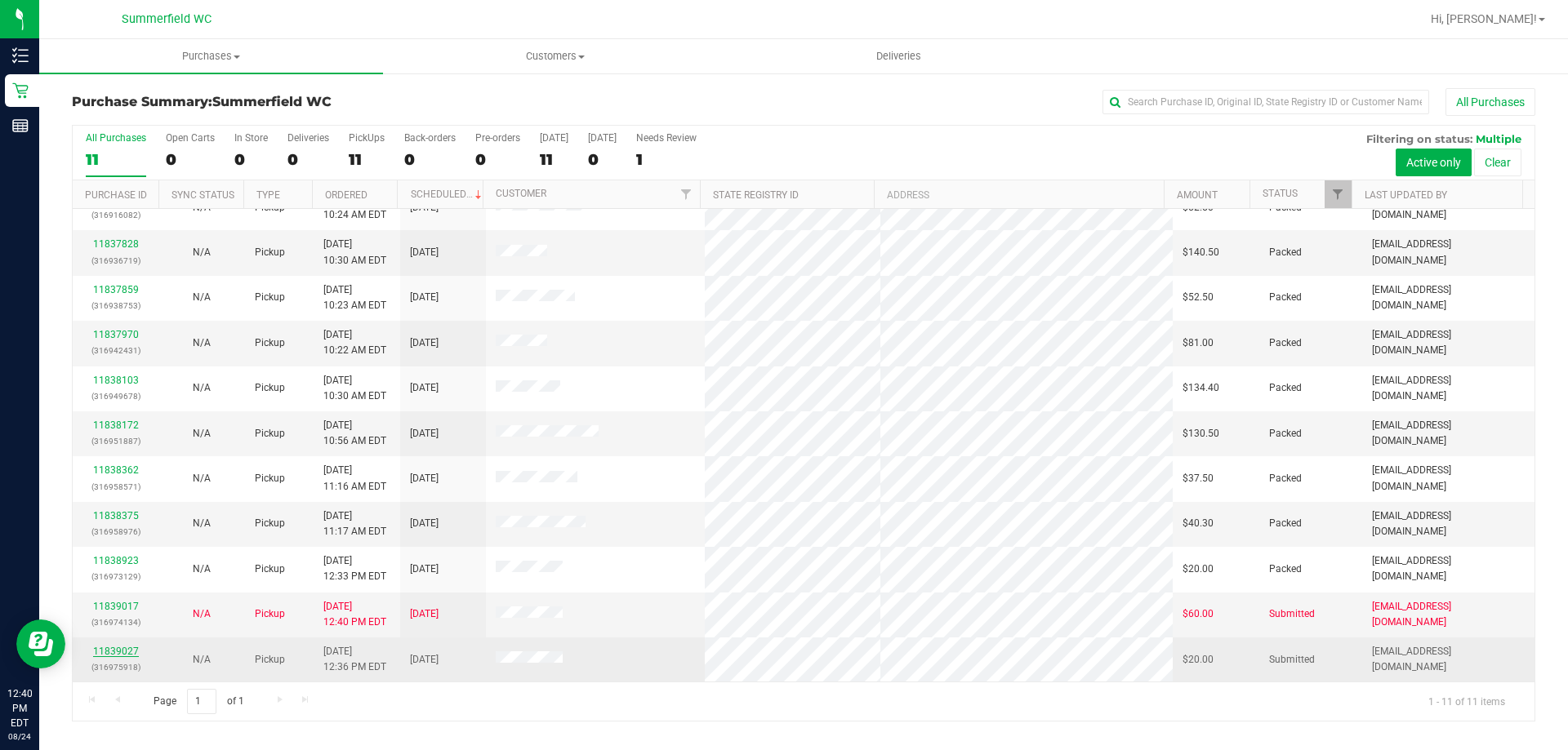
click at [108, 649] on link "11839027" at bounding box center [116, 651] width 46 height 11
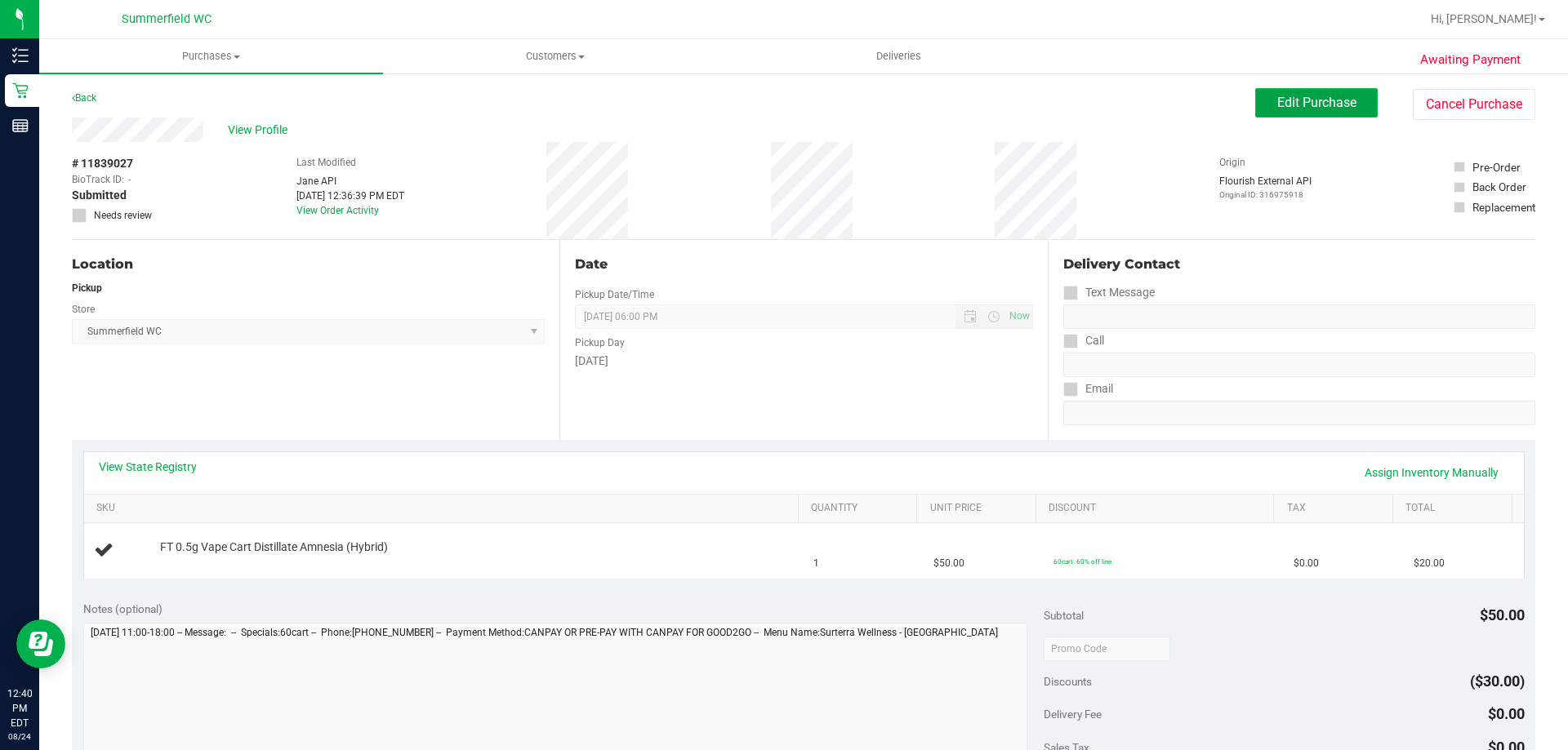
click at [1300, 107] on span "Edit Purchase" at bounding box center [1316, 102] width 80 height 16
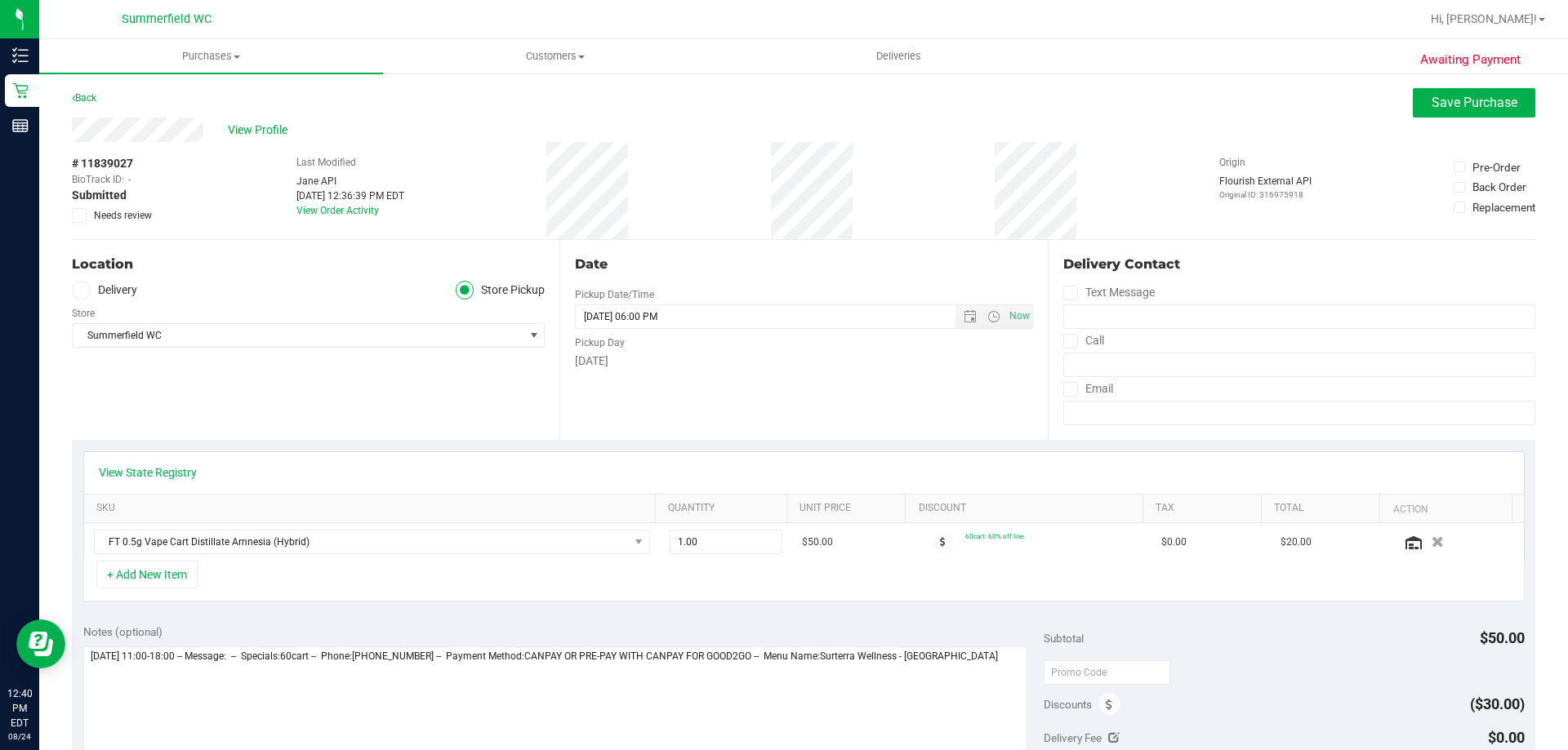
click at [79, 216] on icon at bounding box center [80, 216] width 11 height 0
click at [0, 0] on input "Needs review" at bounding box center [0, 0] width 0 height 0
click at [1500, 116] on button "Save Purchase" at bounding box center [1473, 103] width 122 height 30
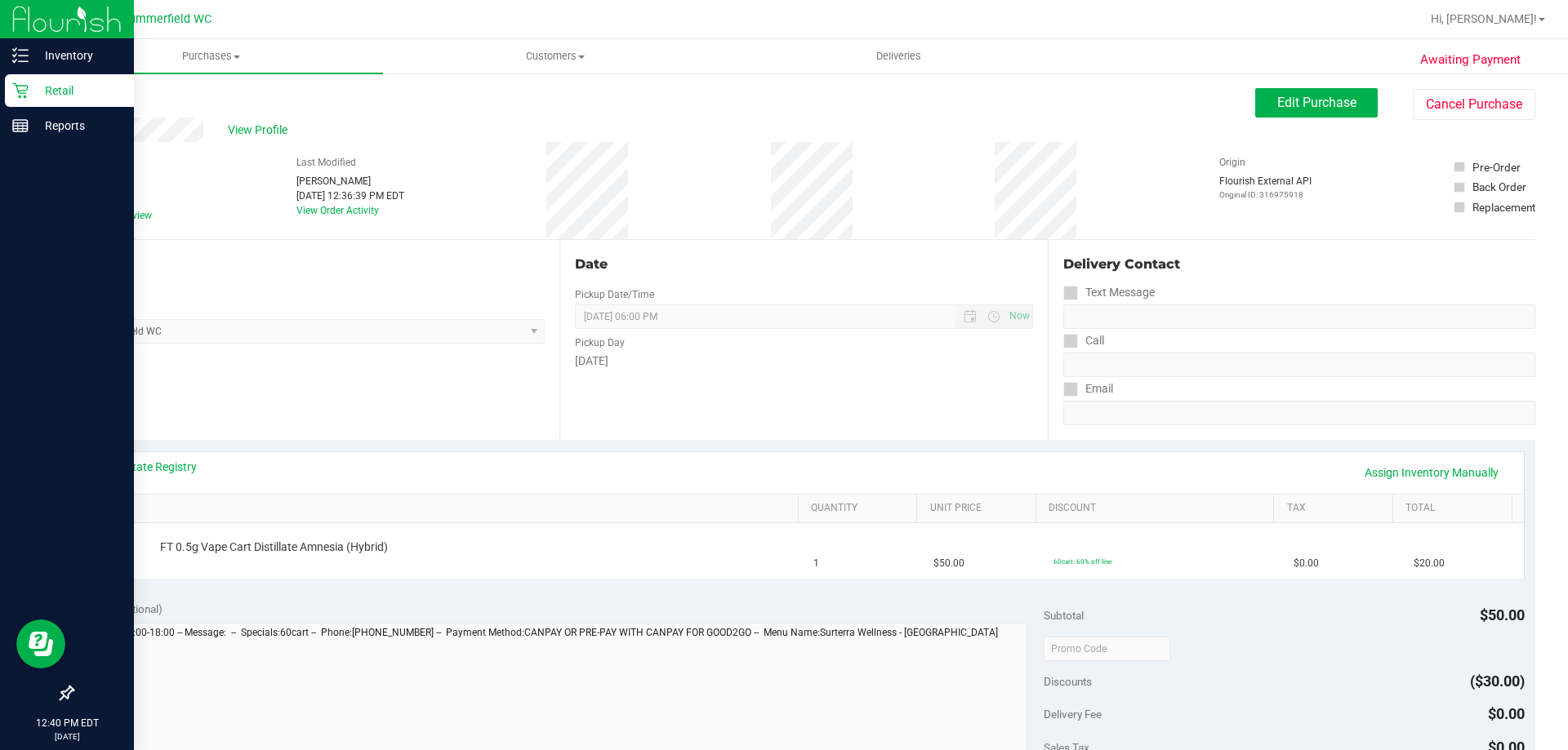
click at [20, 92] on icon at bounding box center [20, 92] width 16 height 16
